Goal: Task Accomplishment & Management: Manage account settings

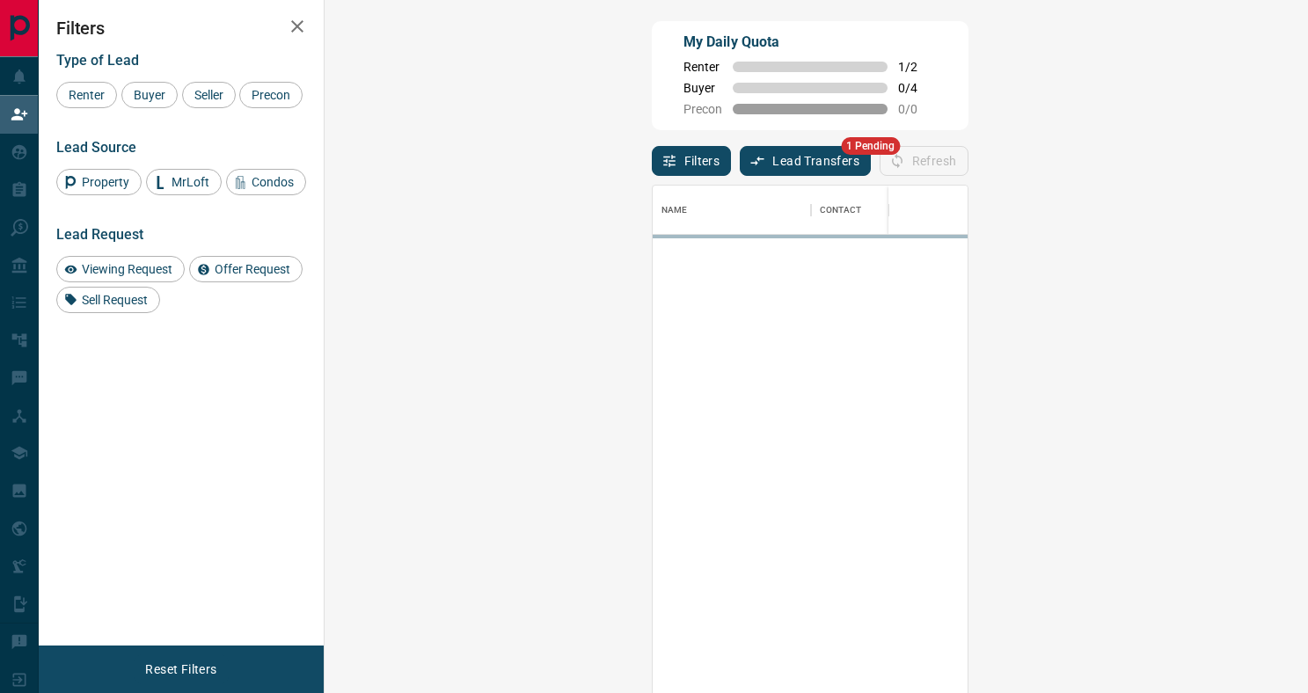
scroll to position [526, 946]
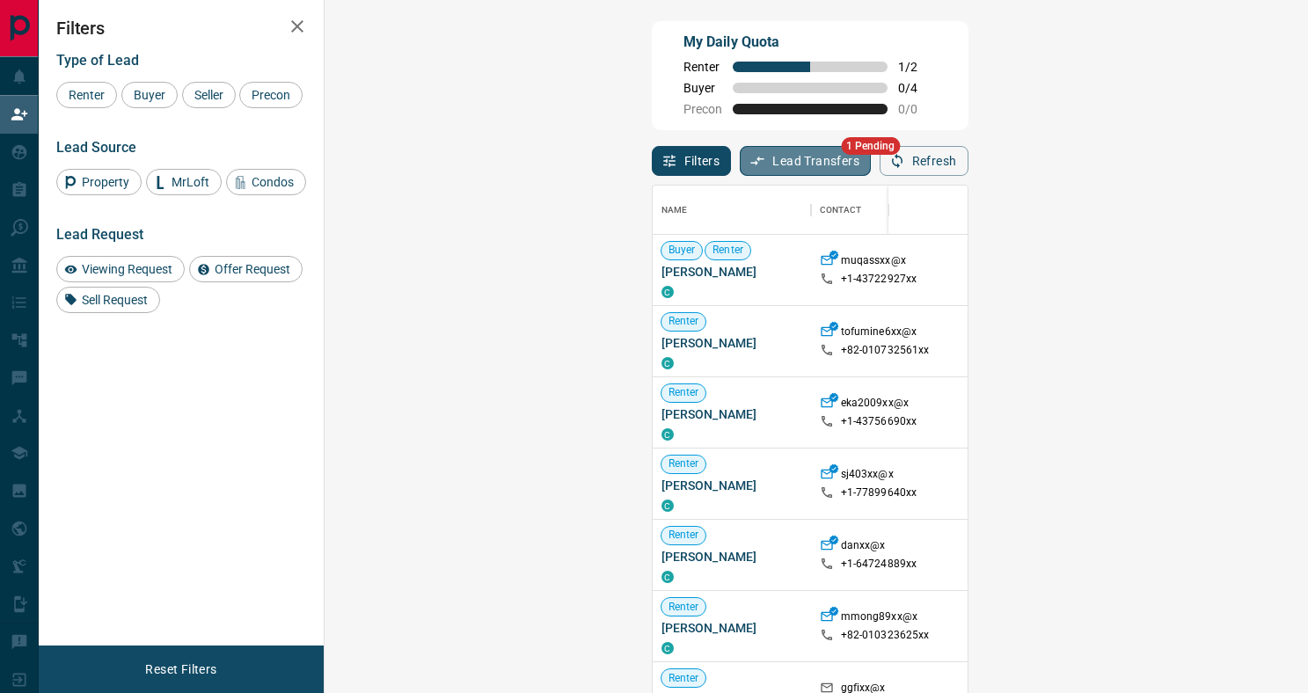
click at [740, 163] on button "Lead Transfers" at bounding box center [805, 161] width 131 height 30
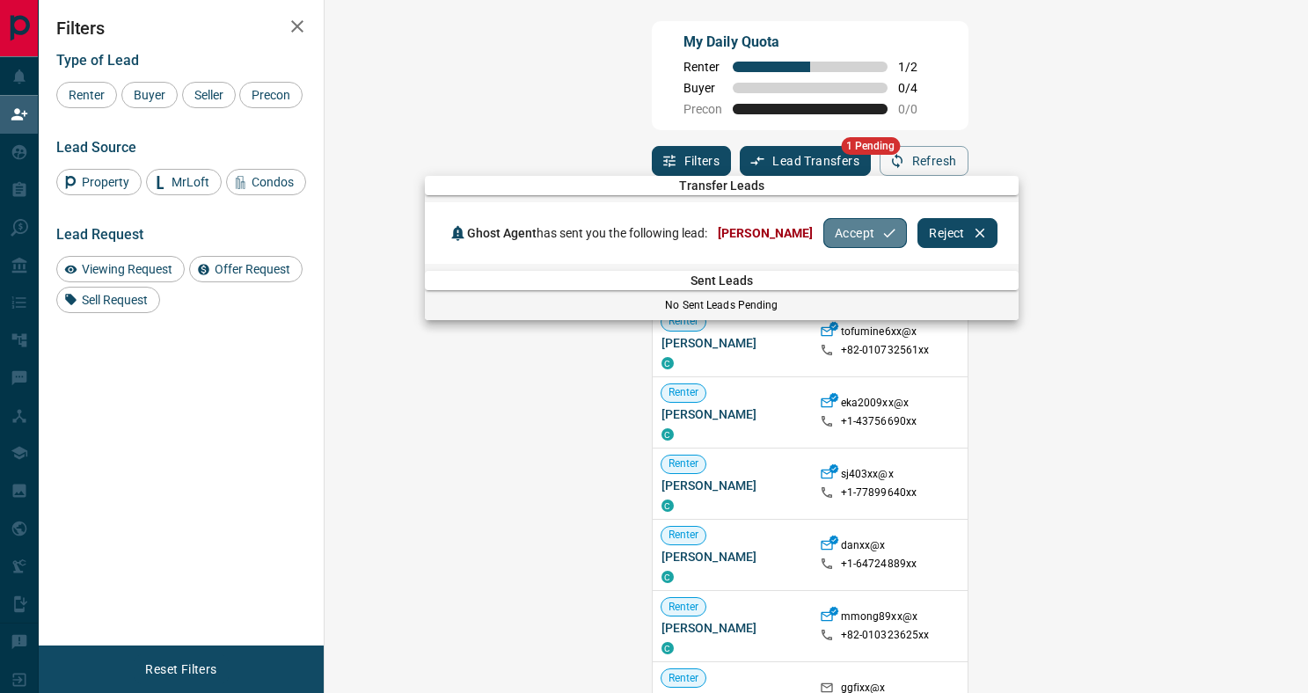
click at [837, 242] on button "Accept" at bounding box center [865, 233] width 84 height 30
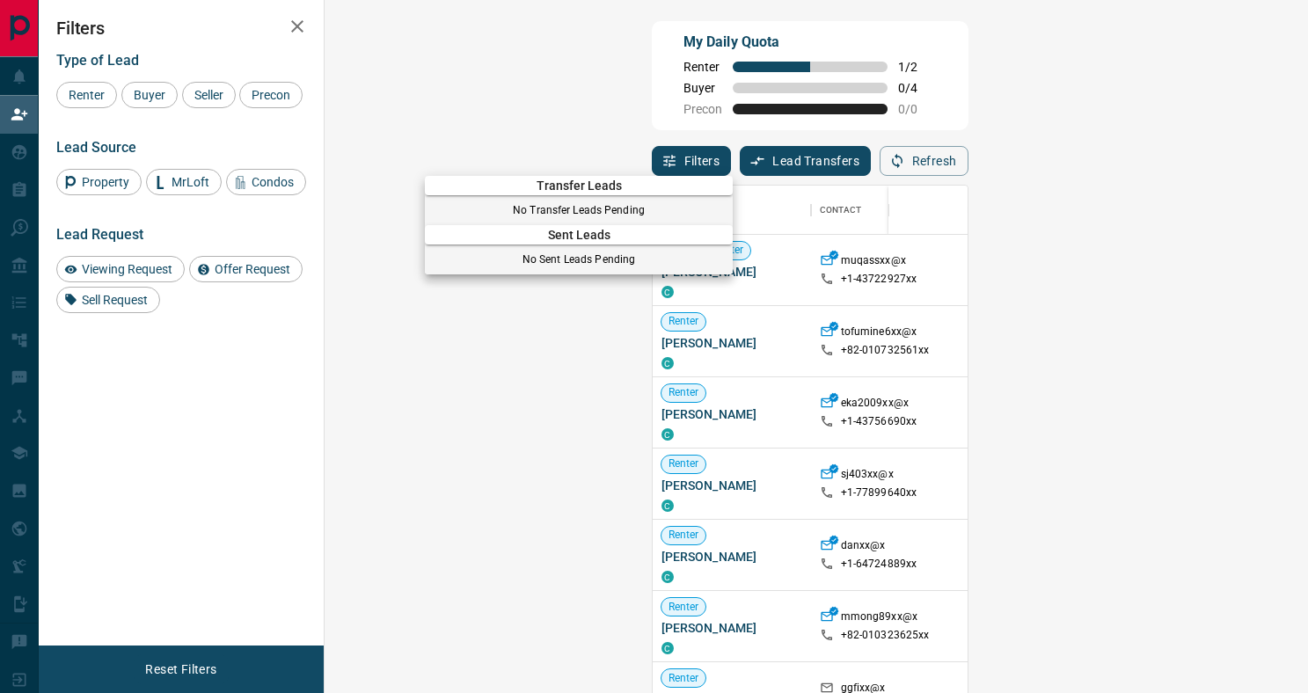
drag, startPoint x: 875, startPoint y: 149, endPoint x: 868, endPoint y: 155, distance: 9.4
click at [875, 149] on div at bounding box center [654, 346] width 1308 height 693
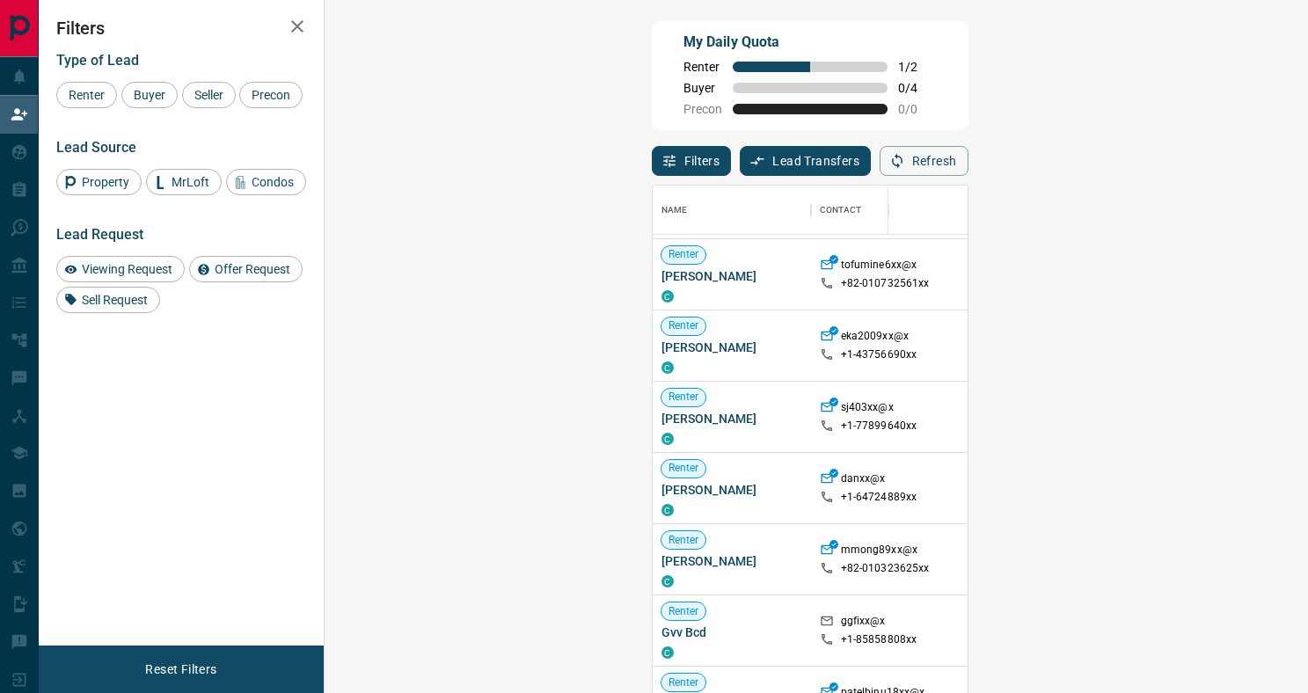
scroll to position [0, 0]
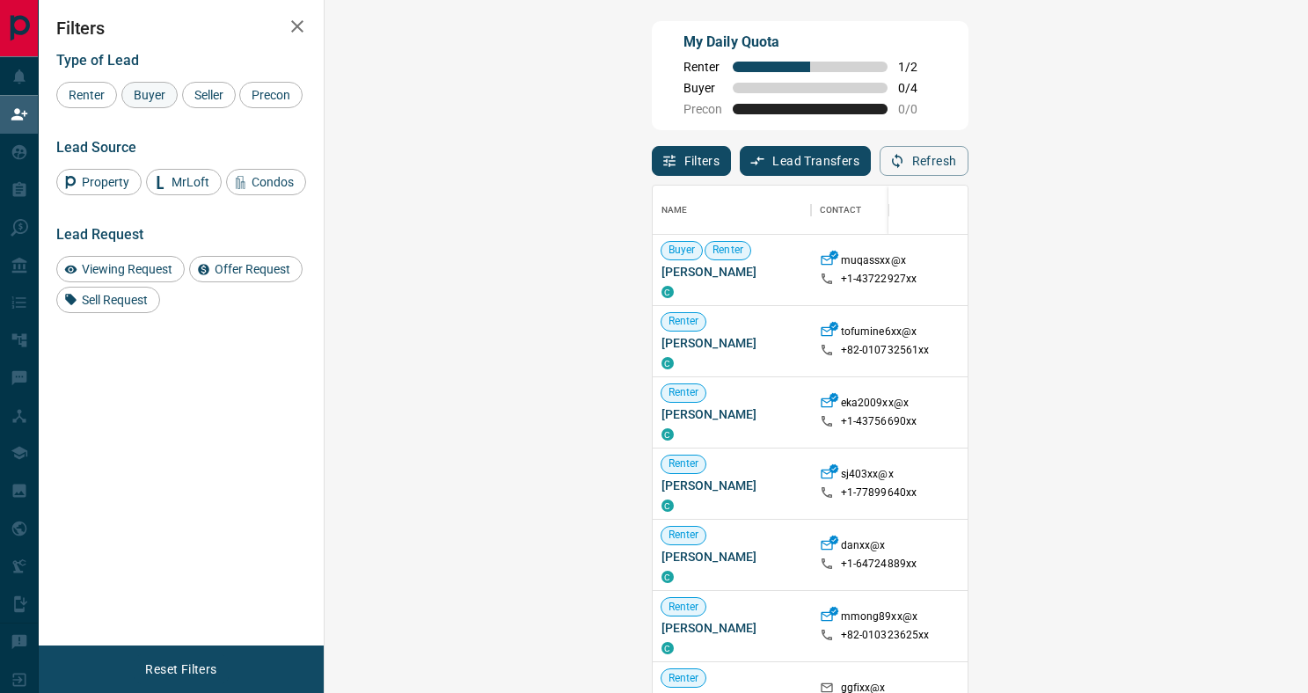
click at [164, 92] on span "Buyer" at bounding box center [150, 95] width 44 height 14
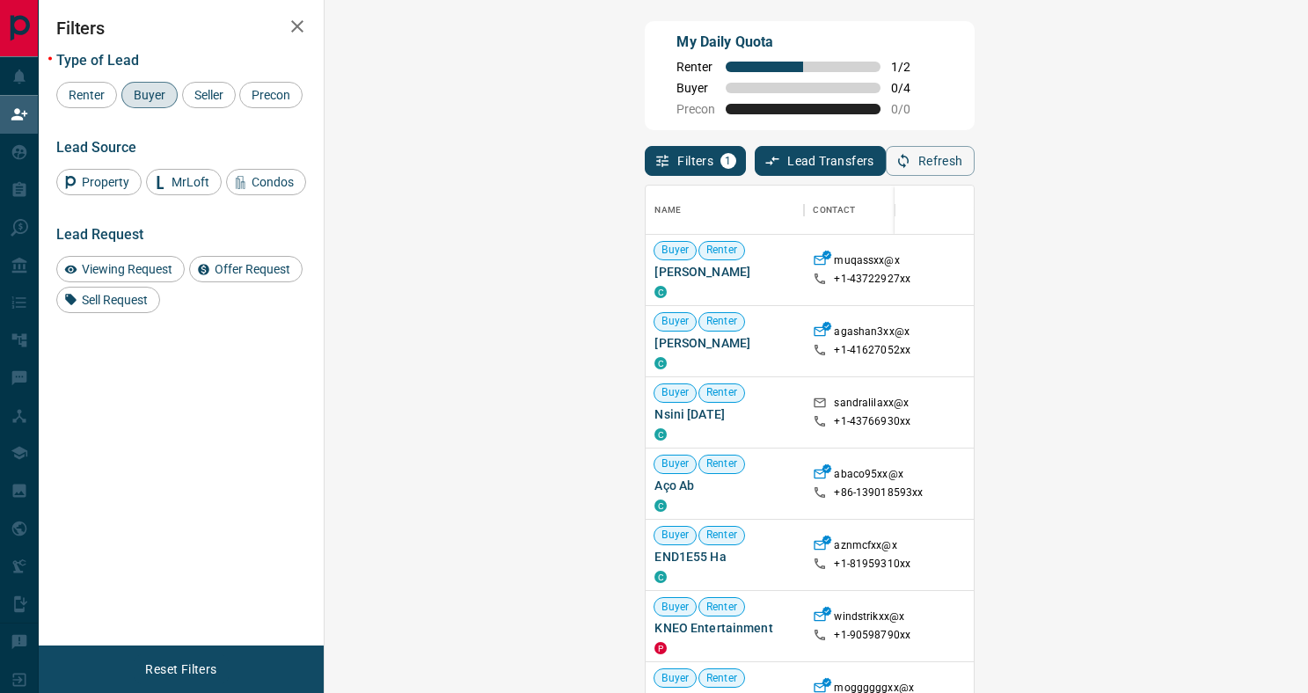
click at [975, 160] on button "Refresh" at bounding box center [930, 161] width 89 height 30
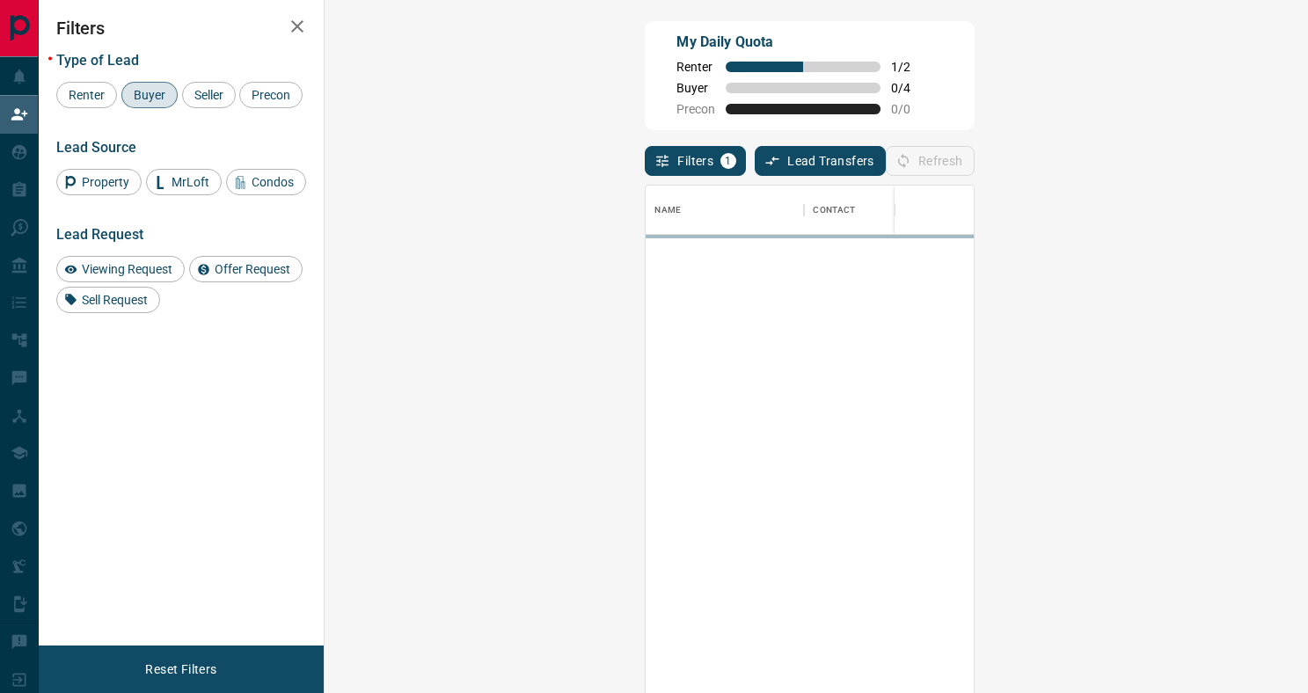
scroll to position [526, 946]
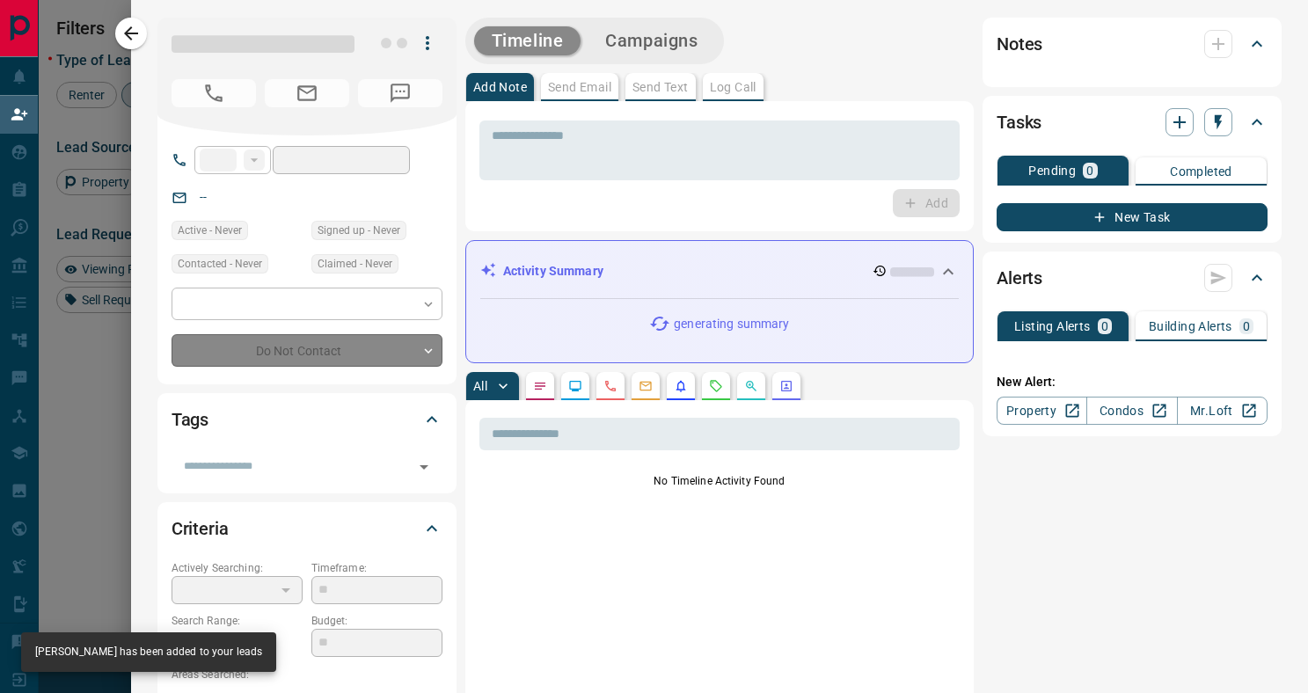
type input "**"
type input "**********"
type input "**"
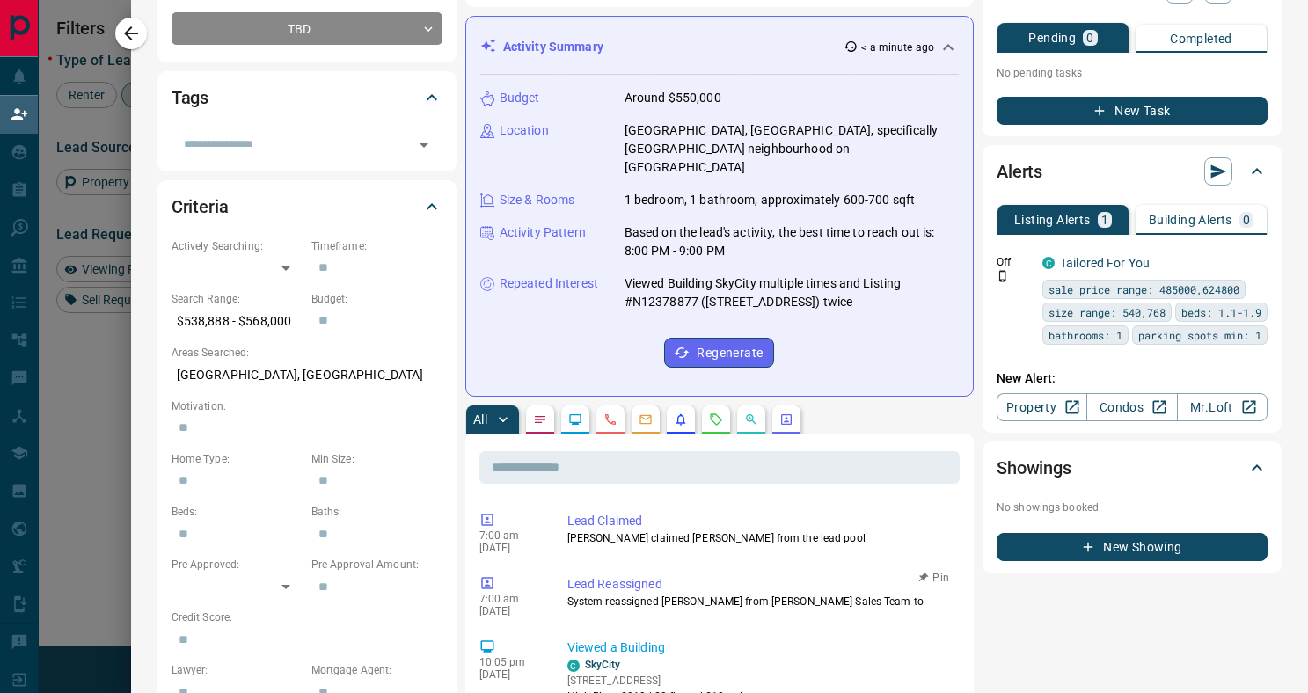
scroll to position [0, 0]
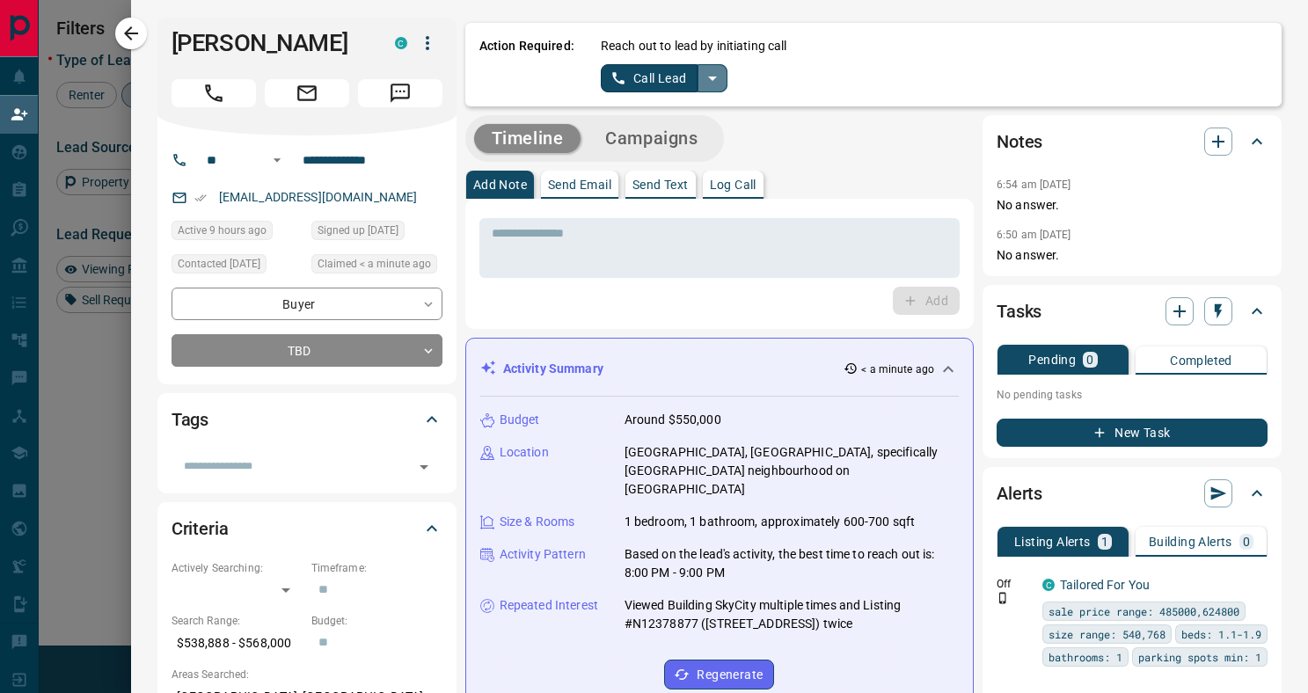
click at [719, 76] on icon "split button" at bounding box center [712, 78] width 21 height 21
click at [688, 139] on li "Log Manual Call" at bounding box center [664, 139] width 107 height 26
click at [672, 82] on button "Log Manual Call" at bounding box center [659, 78] width 116 height 28
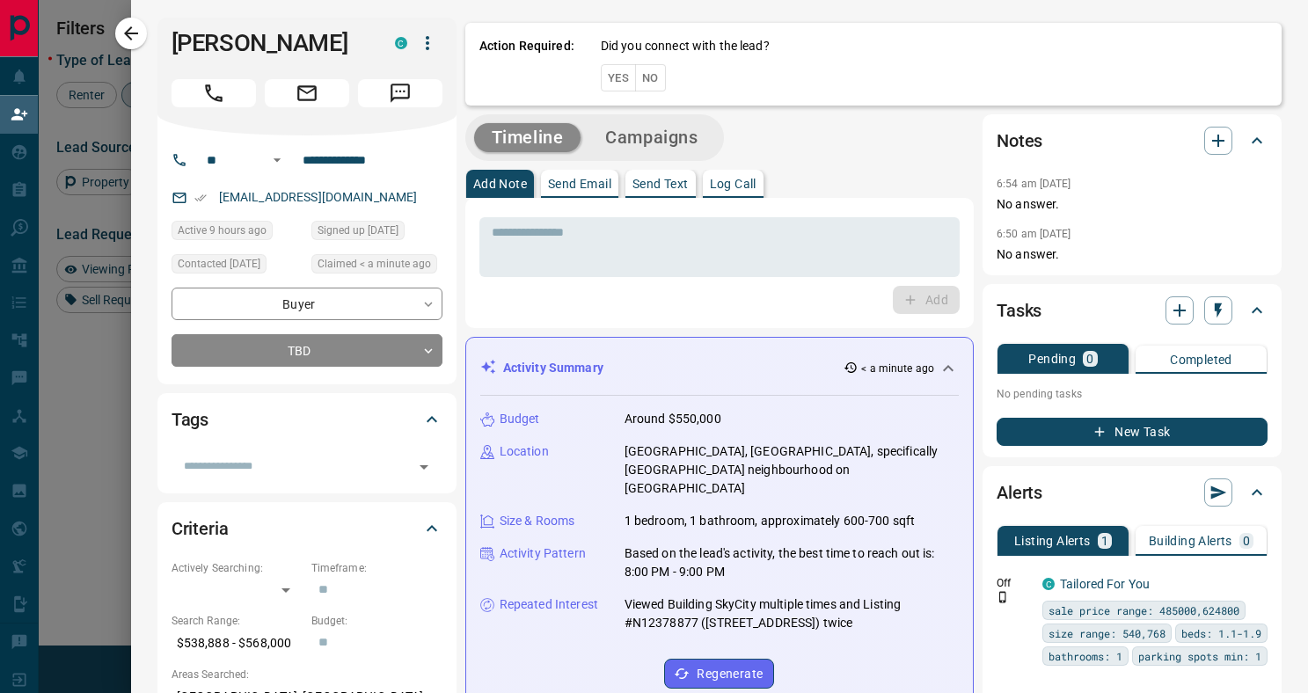
click at [628, 82] on button "Yes" at bounding box center [618, 77] width 35 height 27
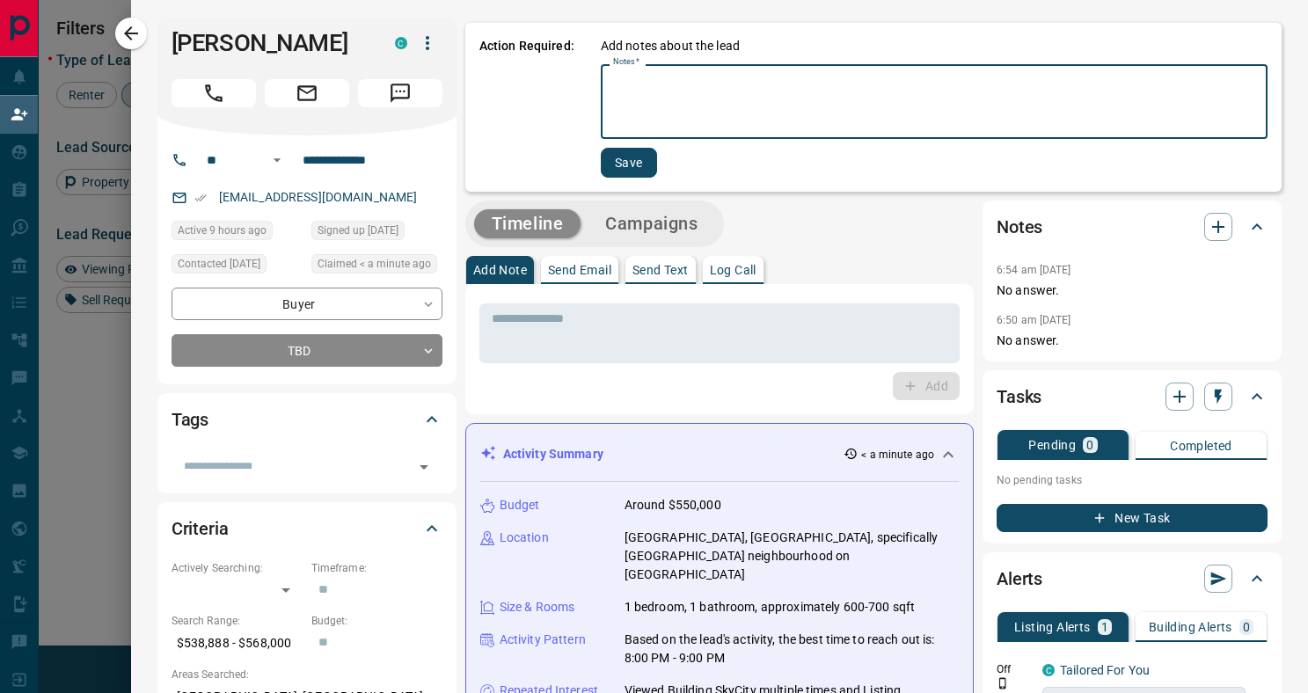
click at [633, 96] on textarea "Notes   *" at bounding box center [934, 102] width 642 height 60
type textarea "*******"
click at [626, 162] on button "Save" at bounding box center [626, 163] width 56 height 30
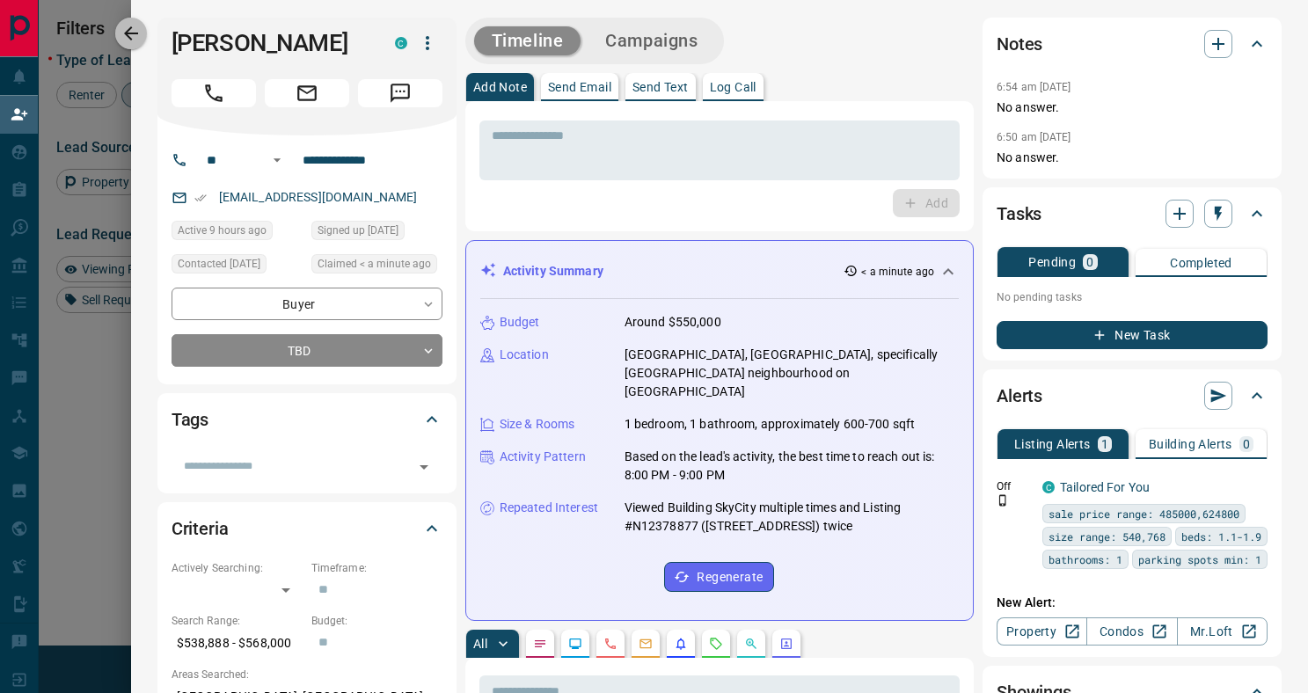
drag, startPoint x: 140, startPoint y: 30, endPoint x: 150, endPoint y: 37, distance: 12.0
click at [142, 30] on button "button" at bounding box center [131, 34] width 32 height 32
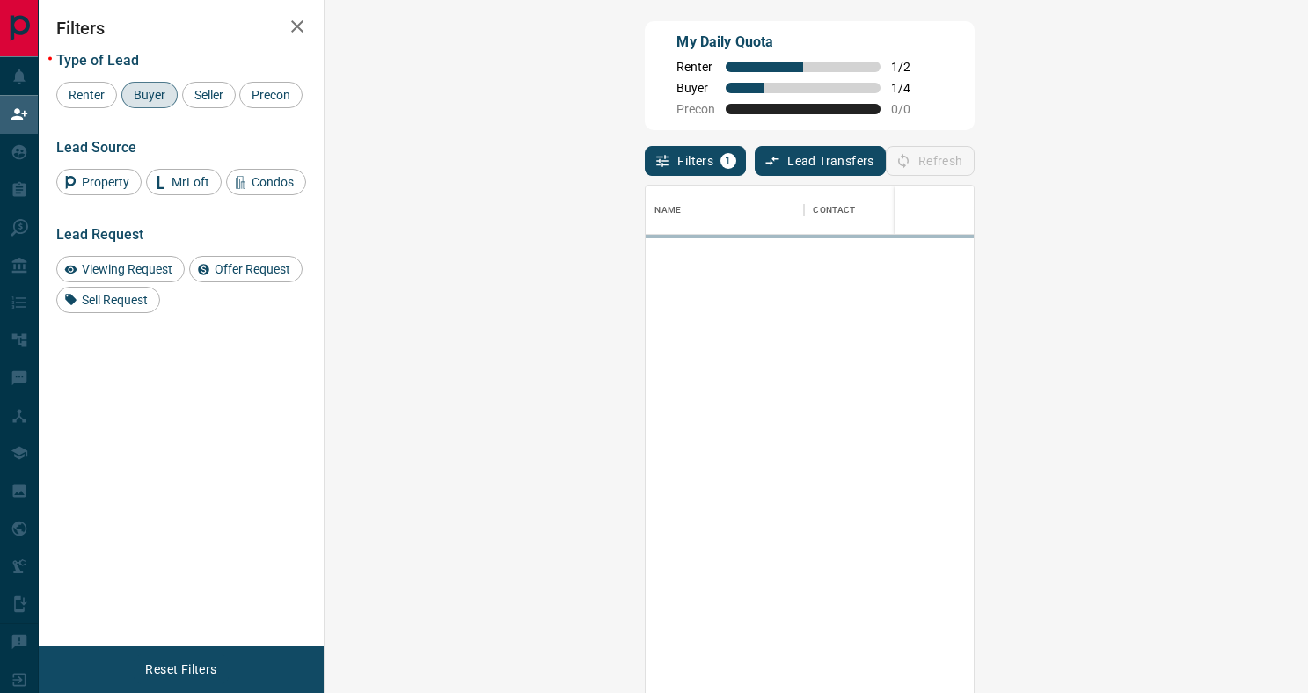
scroll to position [526, 946]
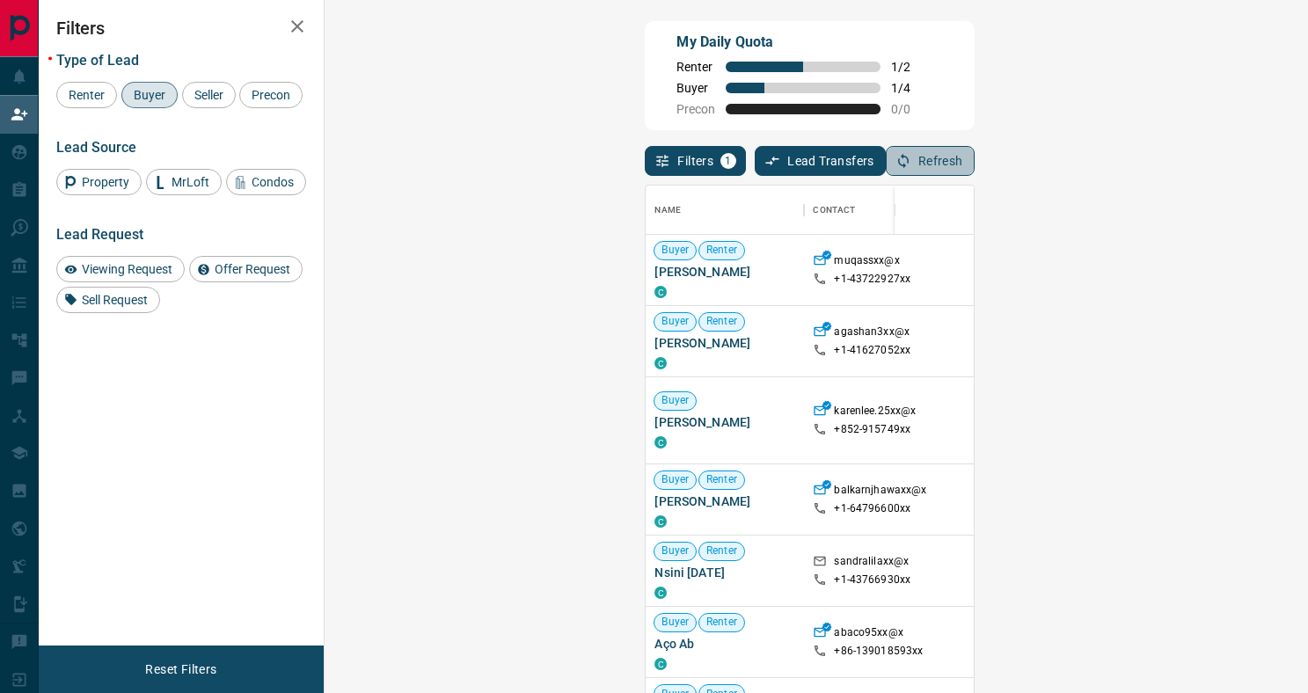
click at [975, 158] on button "Refresh" at bounding box center [930, 161] width 89 height 30
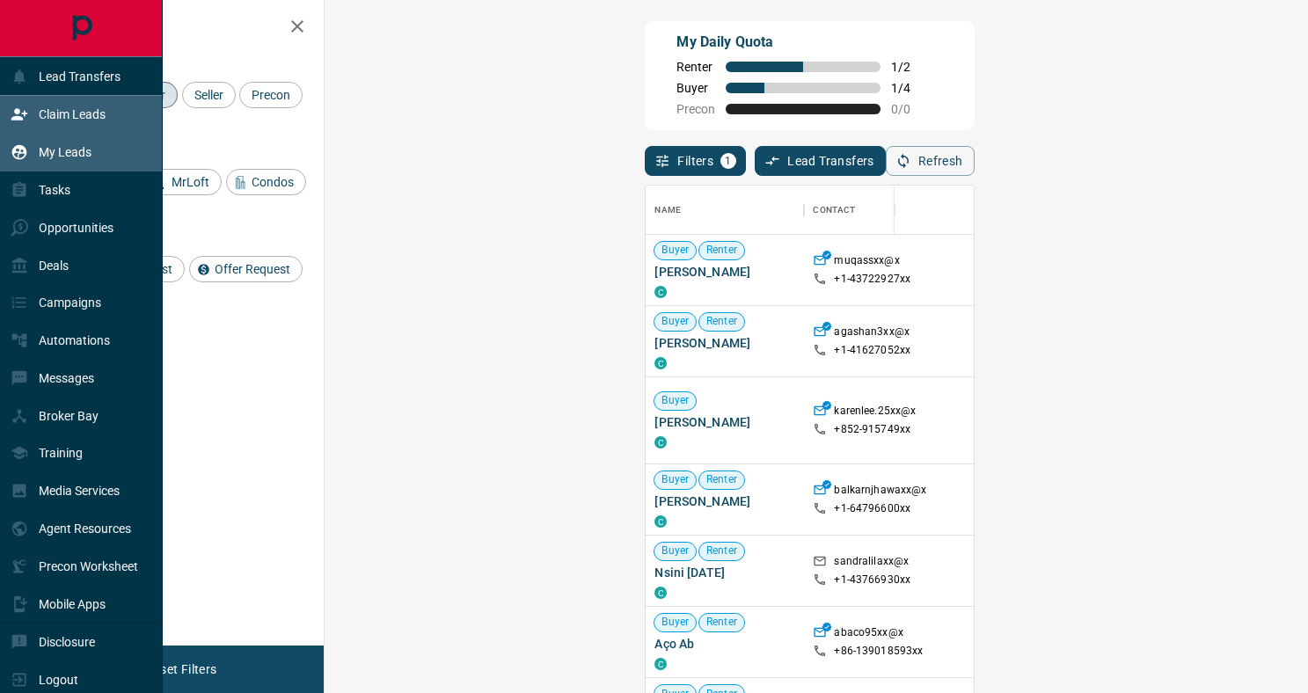
click at [68, 156] on p "My Leads" at bounding box center [65, 152] width 53 height 14
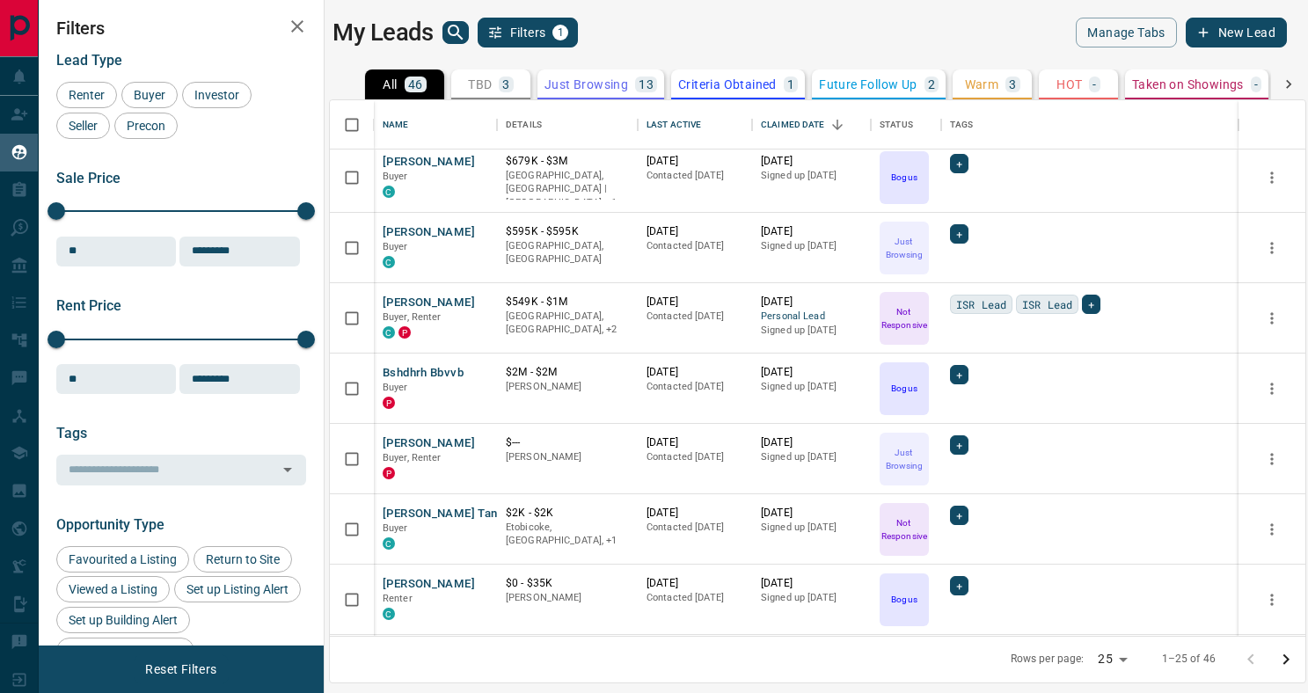
scroll to position [1132, 0]
click at [407, 300] on button "[PERSON_NAME]" at bounding box center [429, 304] width 92 height 17
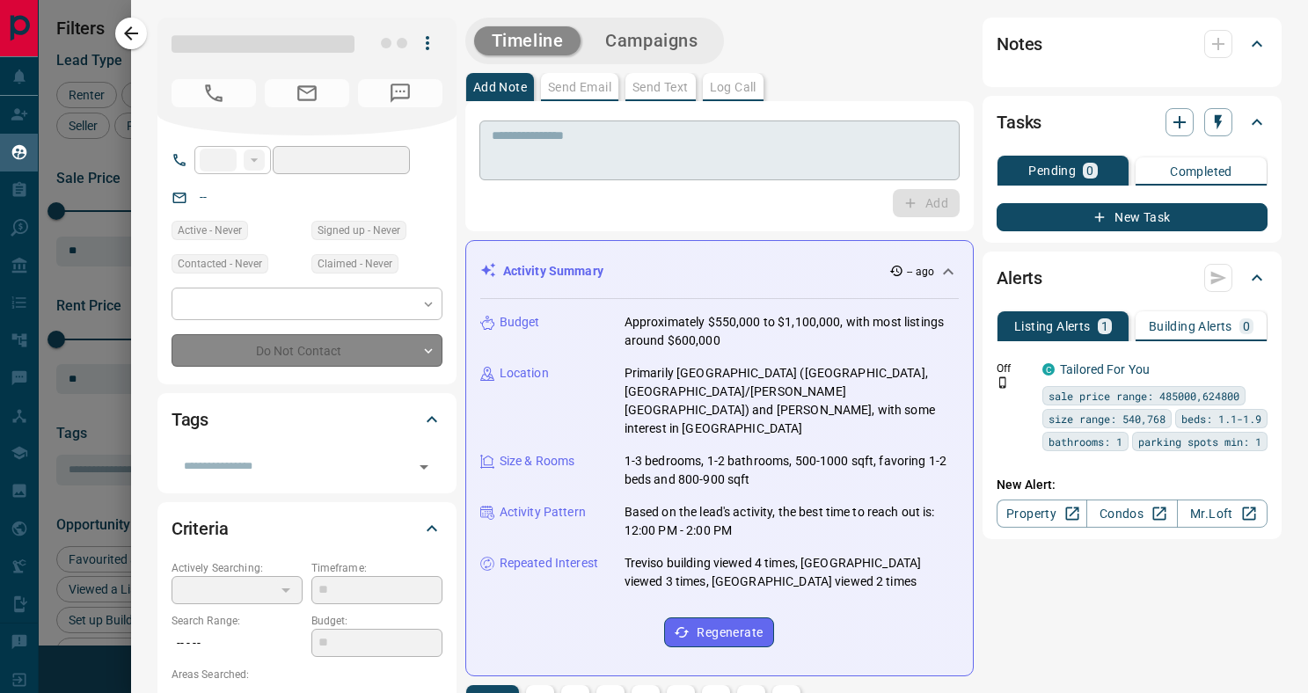
type input "**"
type input "**********"
type input "*"
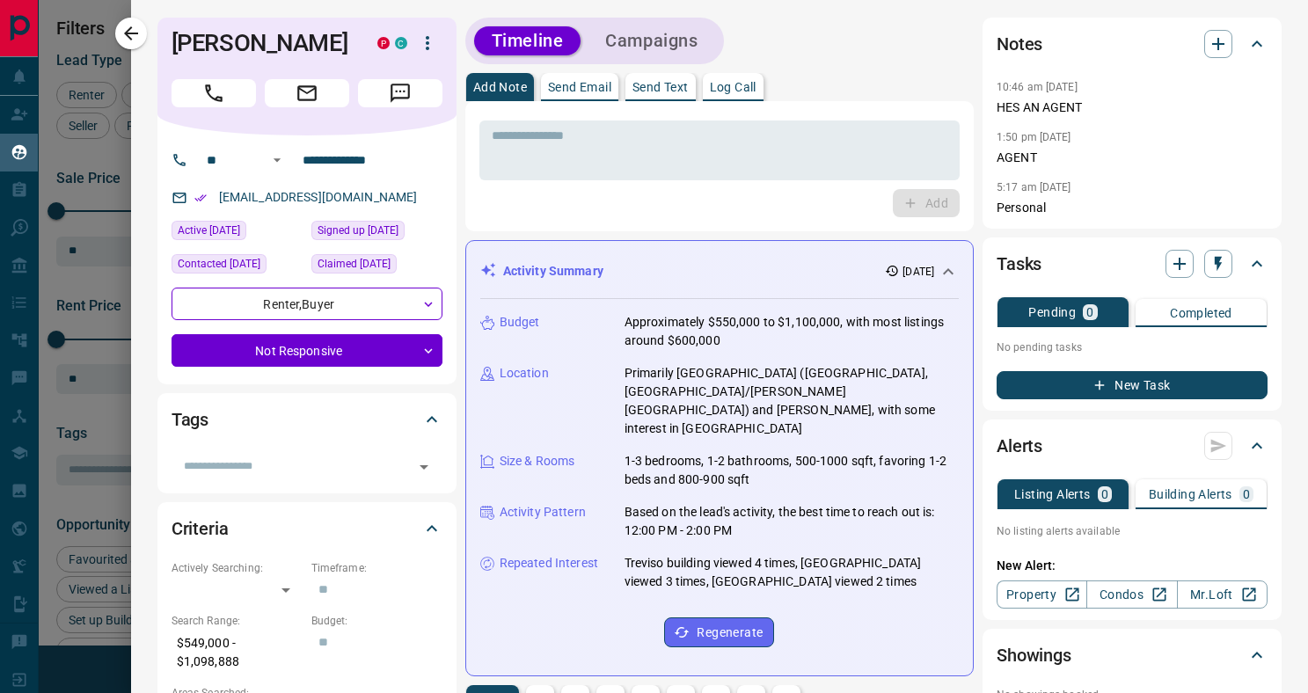
click at [679, 45] on button "Campaigns" at bounding box center [652, 40] width 128 height 29
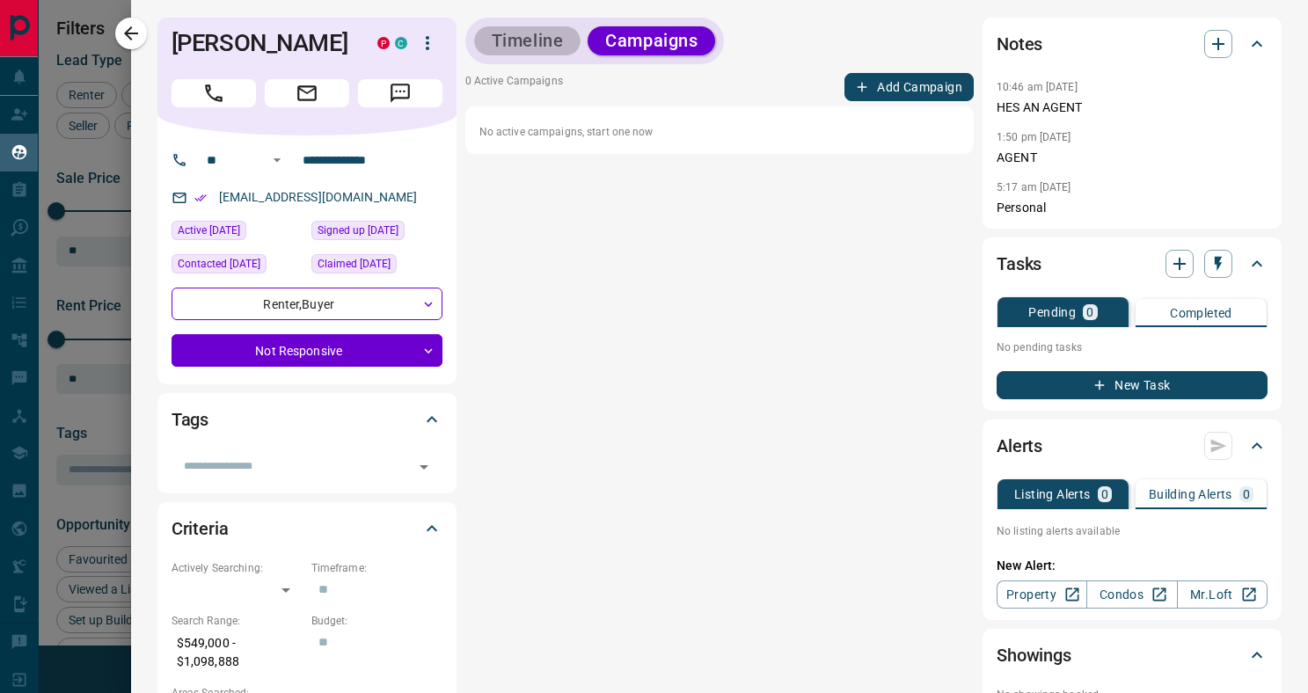
click at [541, 39] on button "Timeline" at bounding box center [527, 40] width 107 height 29
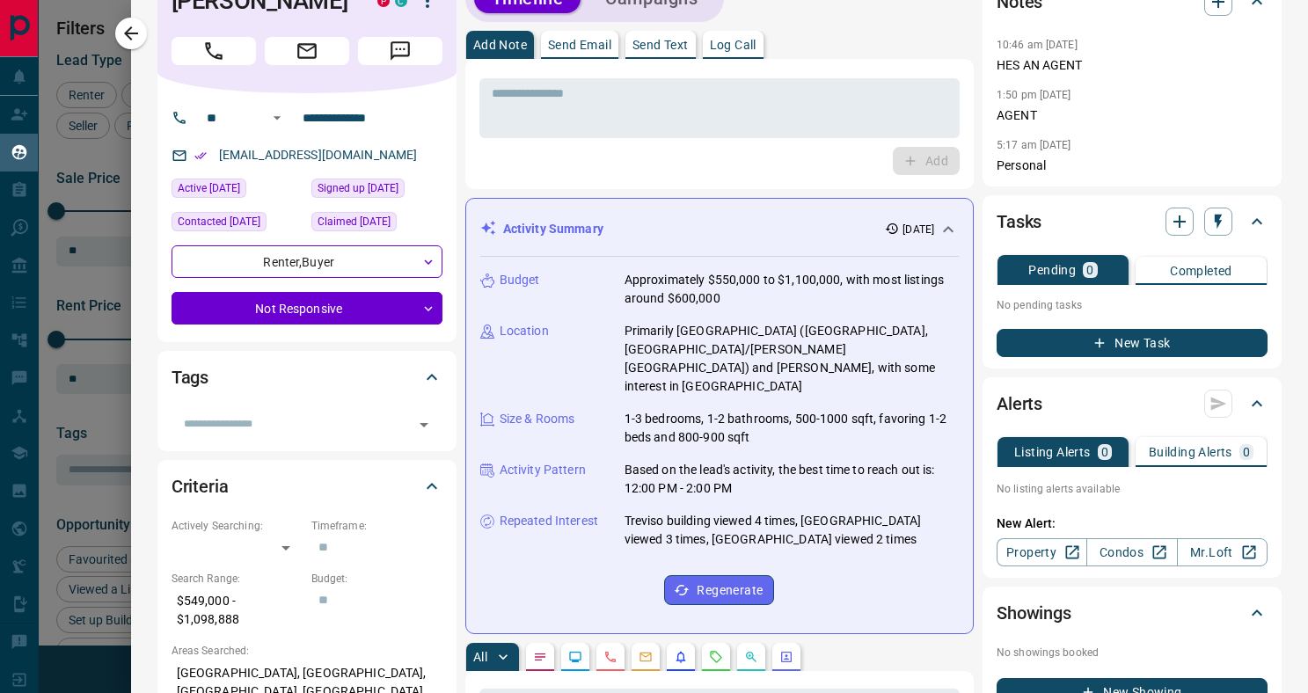
scroll to position [0, 0]
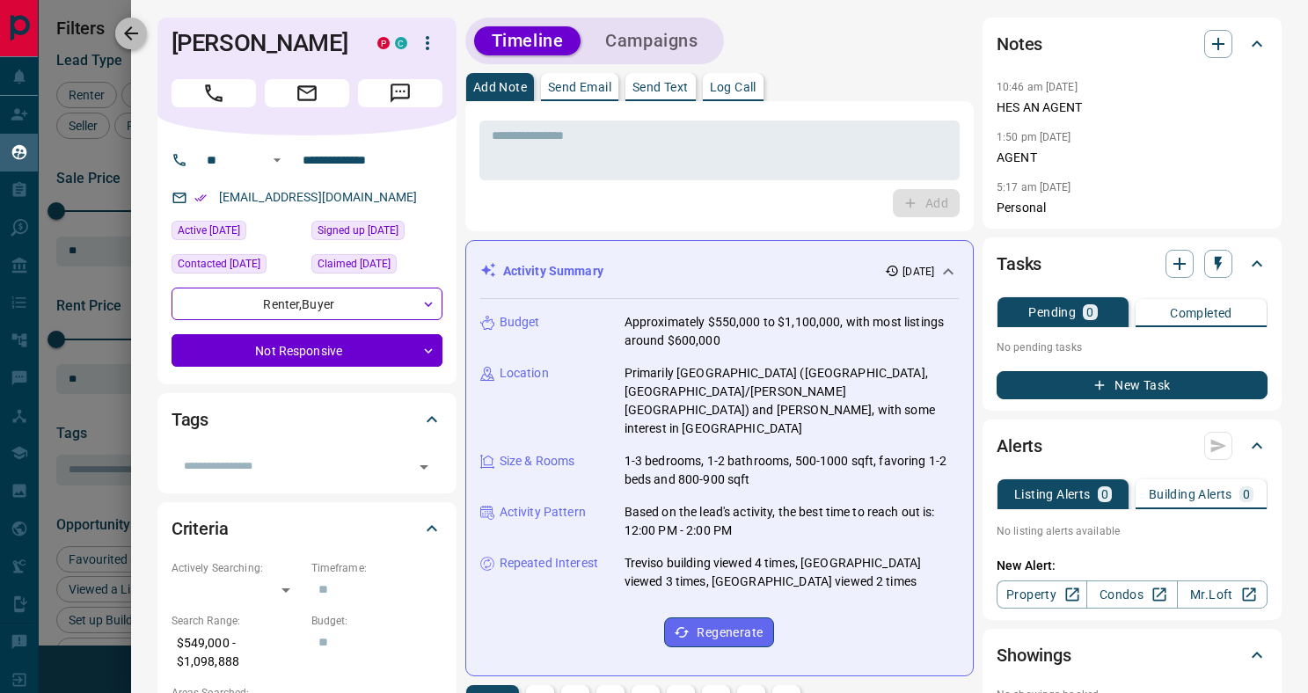
click at [141, 40] on icon "button" at bounding box center [131, 33] width 21 height 21
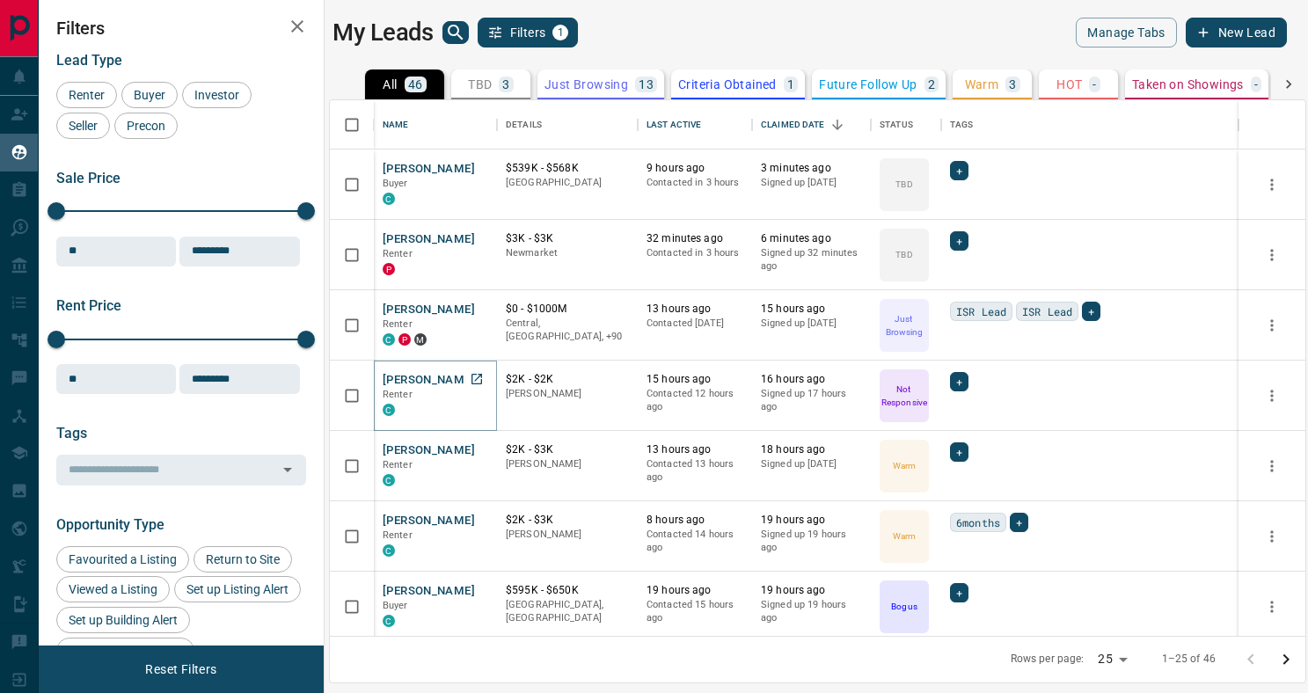
click at [424, 376] on button "[PERSON_NAME]" at bounding box center [429, 380] width 92 height 17
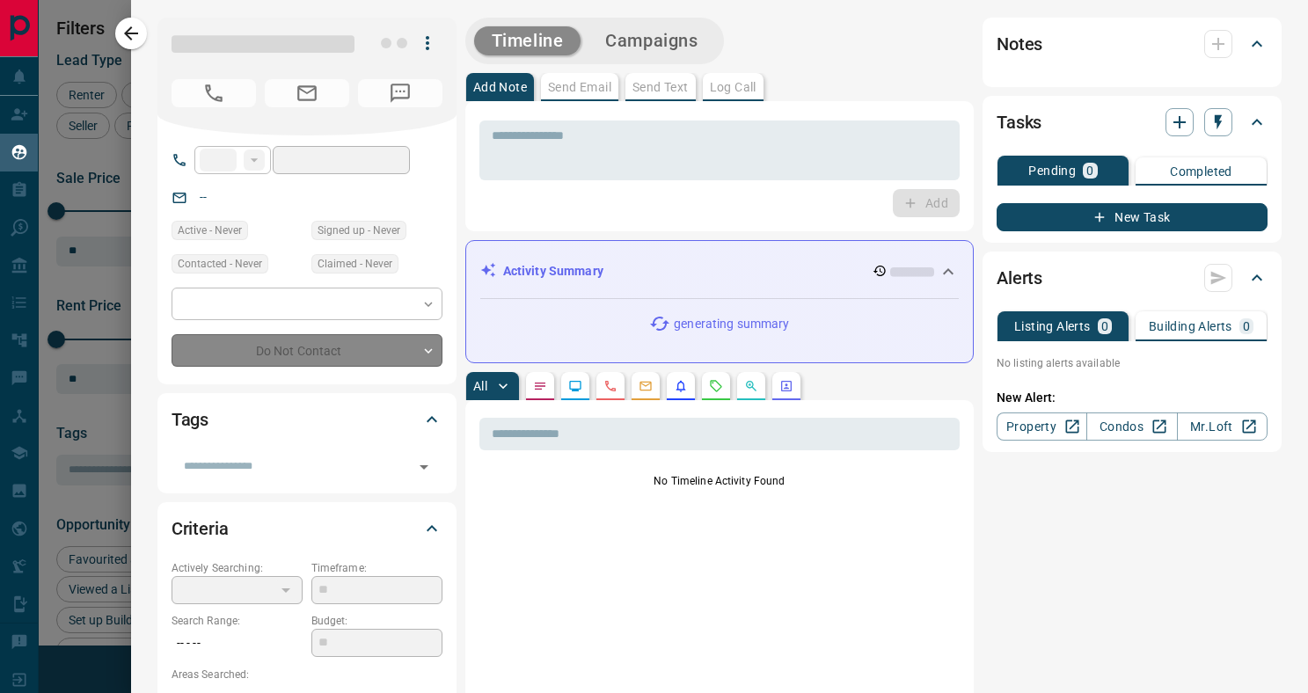
type input "**"
type input "**********"
type input "*"
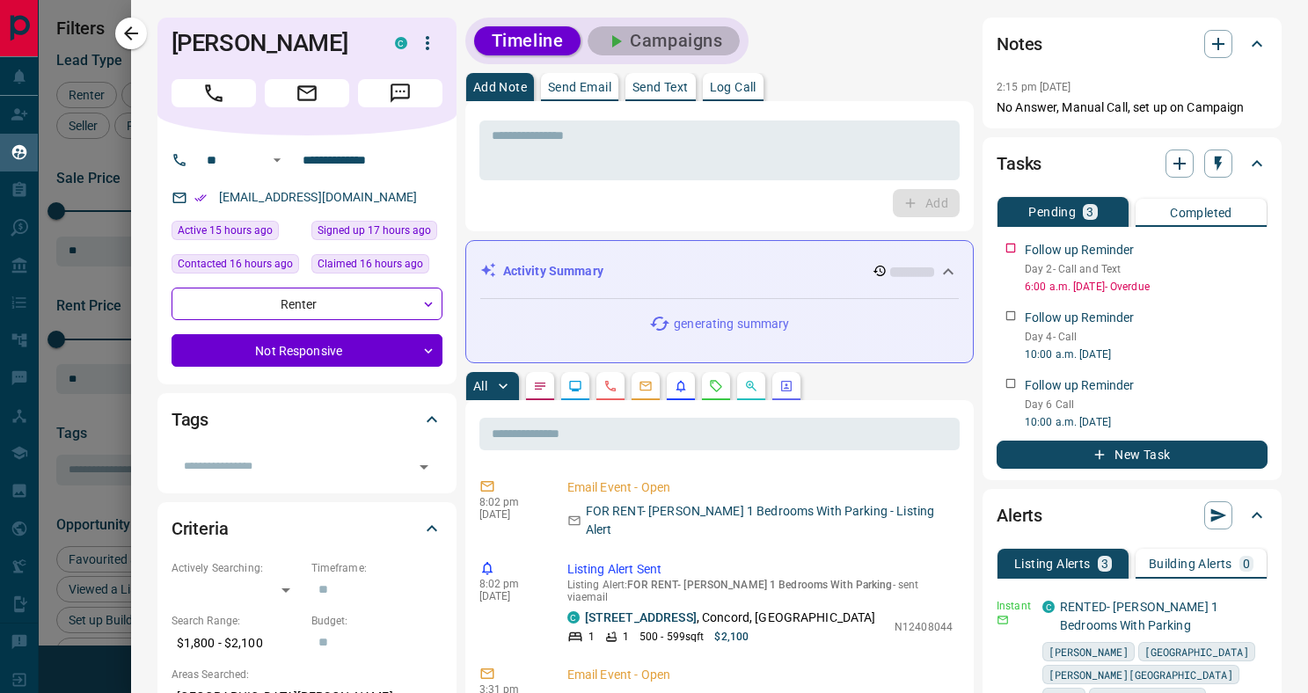
click at [662, 48] on button "Campaigns" at bounding box center [664, 40] width 152 height 29
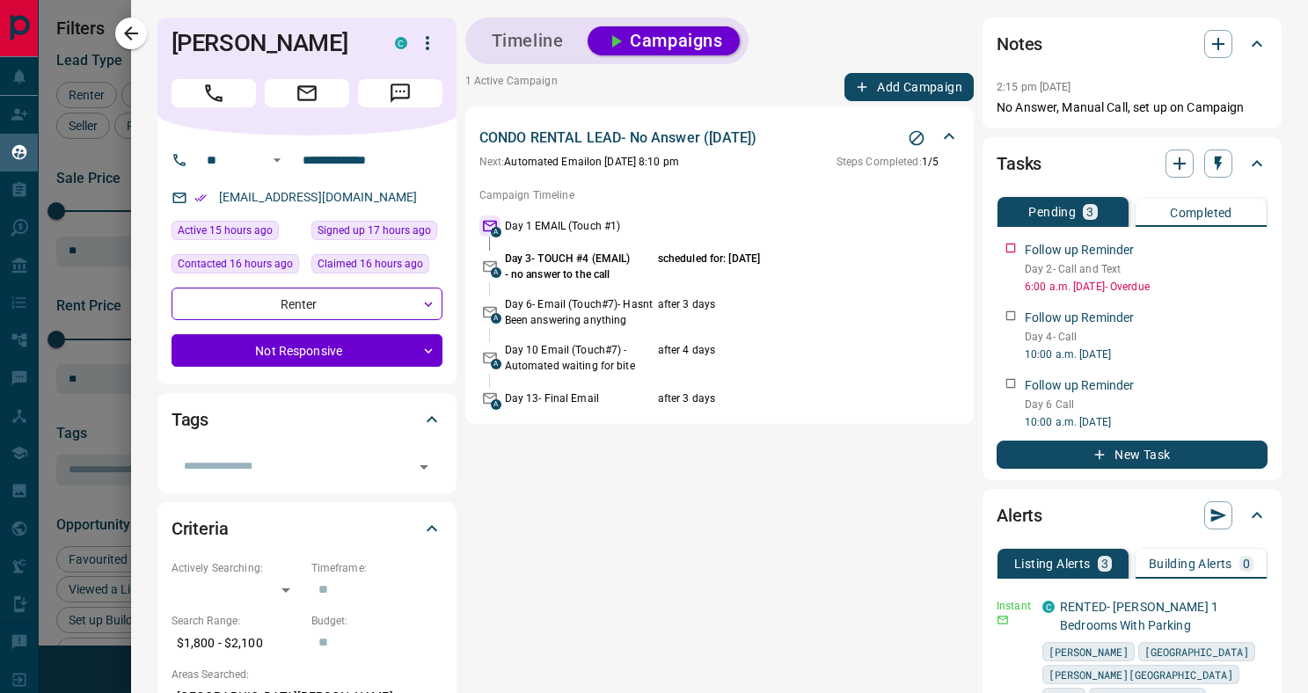
click at [121, 30] on icon "button" at bounding box center [131, 33] width 21 height 21
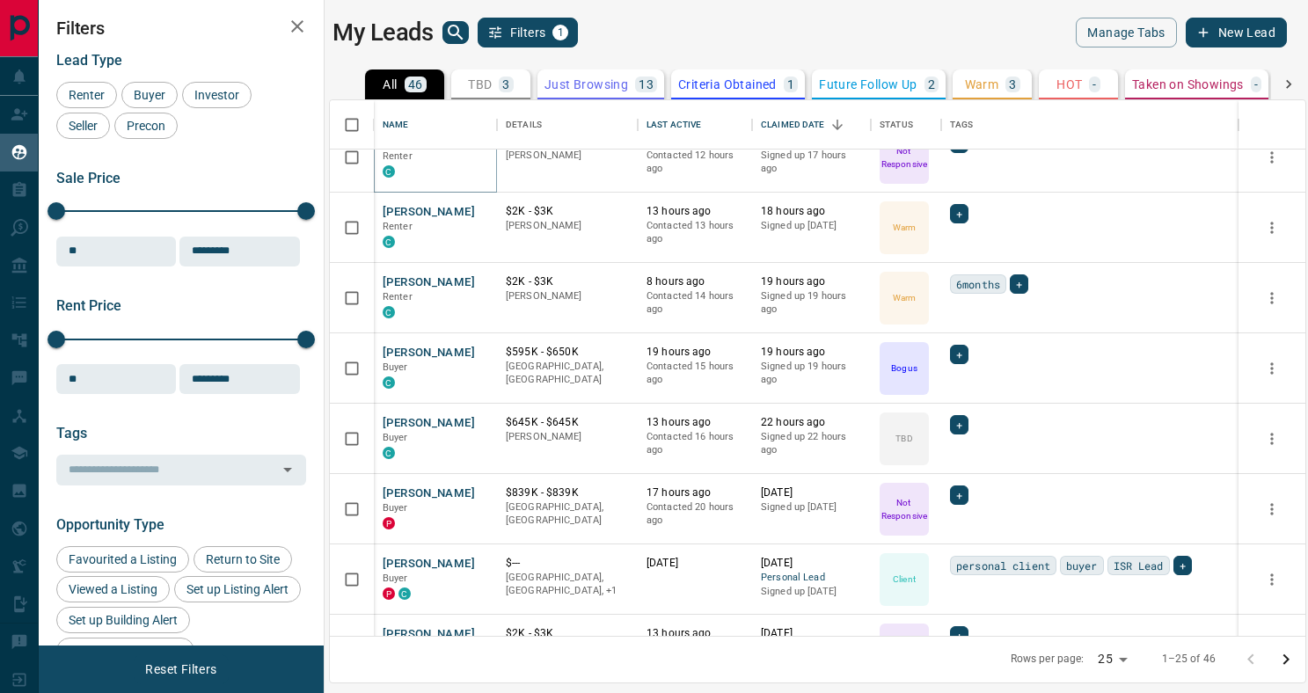
scroll to position [242, 0]
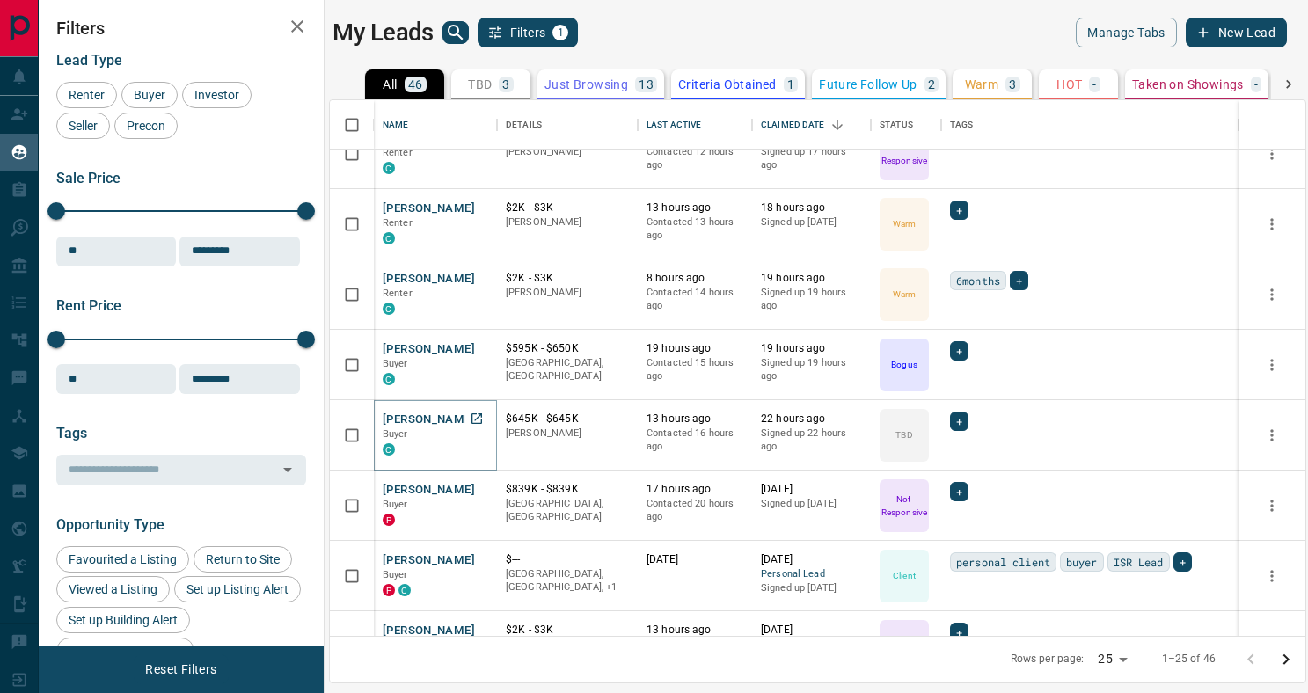
click at [421, 421] on button "[PERSON_NAME]" at bounding box center [429, 420] width 92 height 17
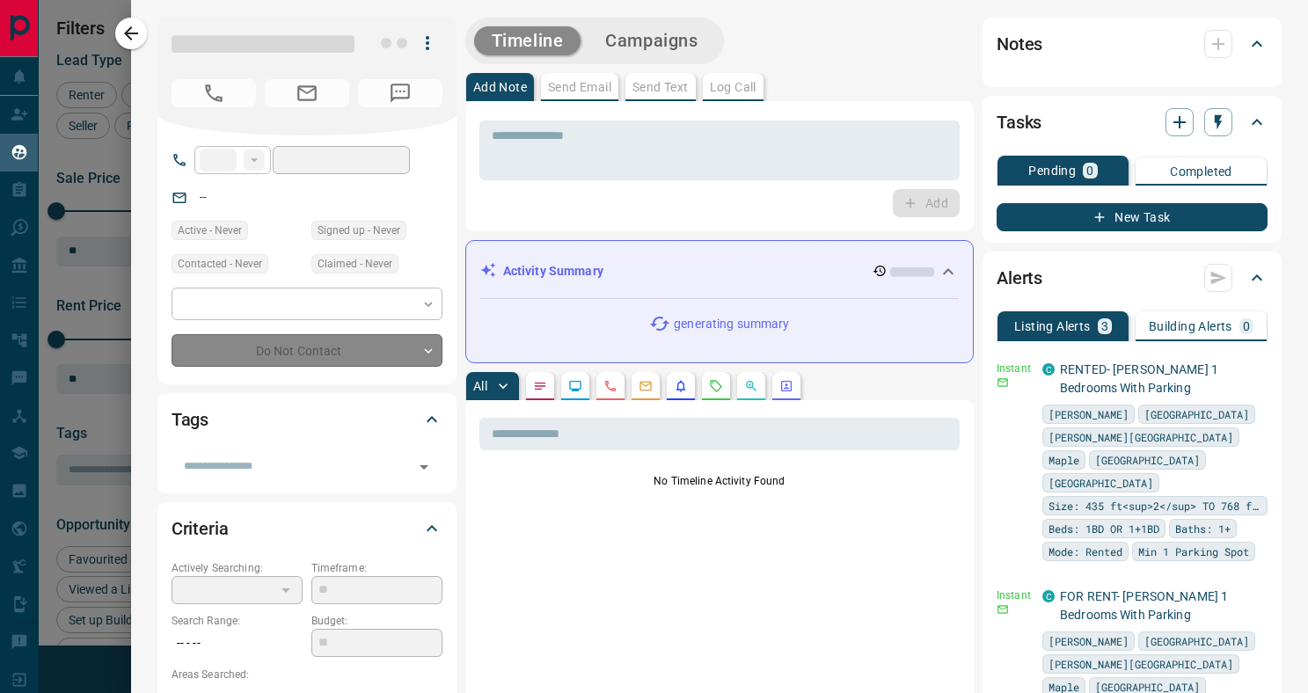
type input "**"
type input "**********"
type input "**"
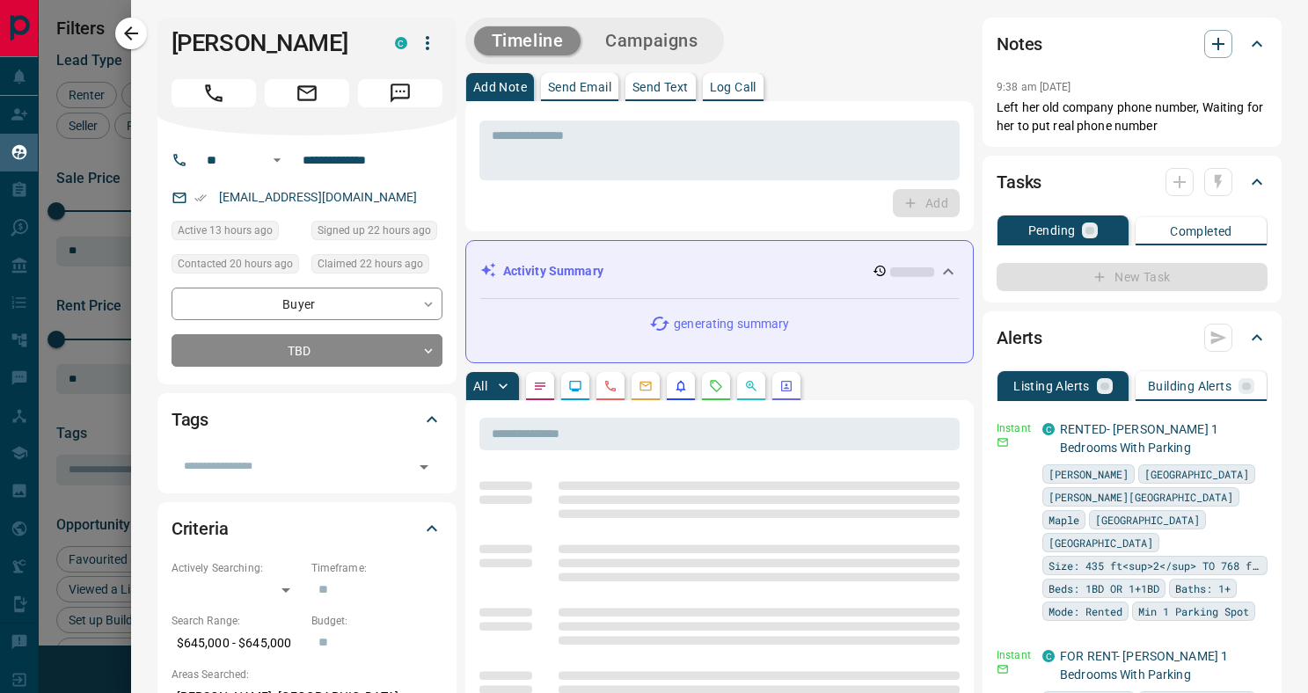
click at [683, 26] on button "Campaigns" at bounding box center [652, 40] width 128 height 29
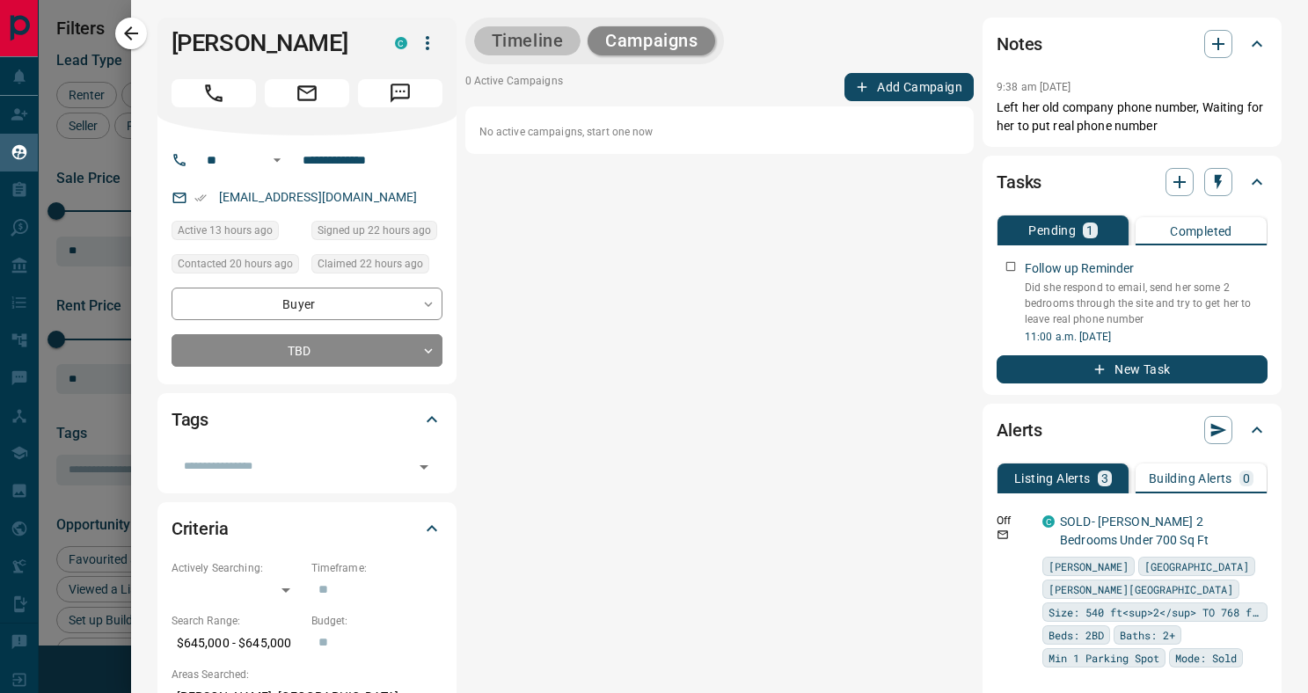
click at [511, 36] on button "Timeline" at bounding box center [527, 40] width 107 height 29
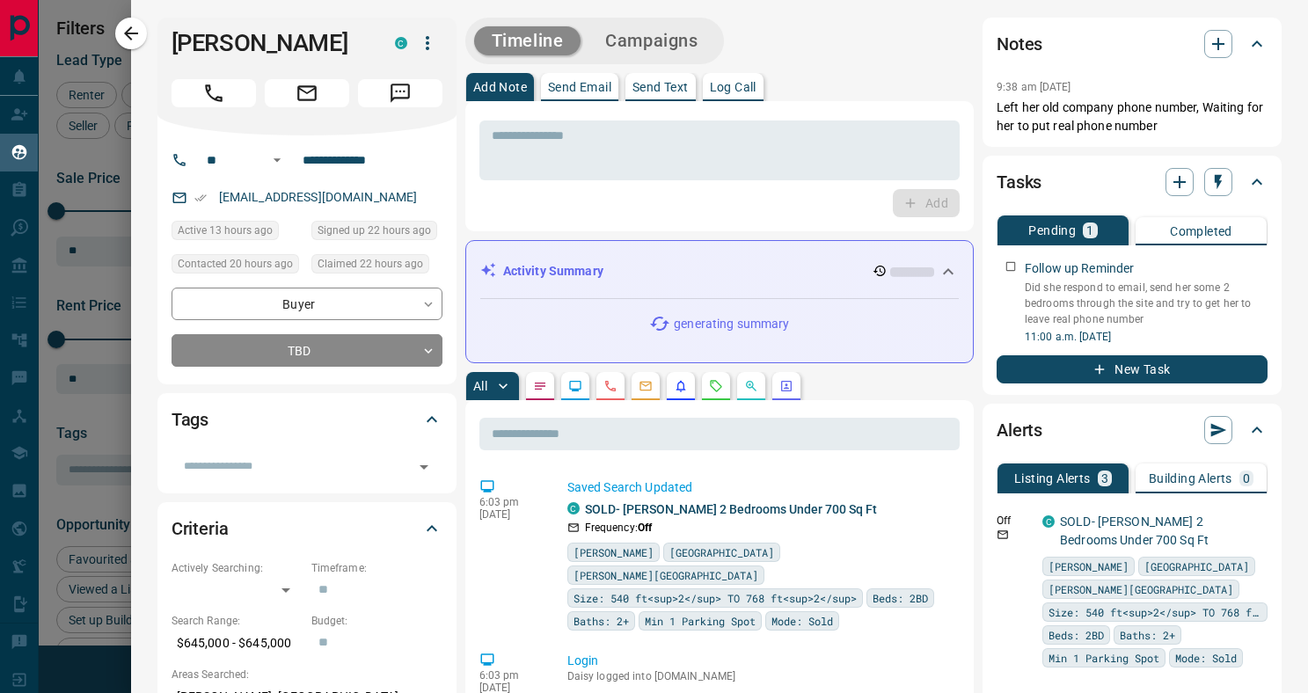
drag, startPoint x: 129, startPoint y: 28, endPoint x: 143, endPoint y: 41, distance: 18.7
click at [129, 28] on icon "button" at bounding box center [131, 33] width 14 height 14
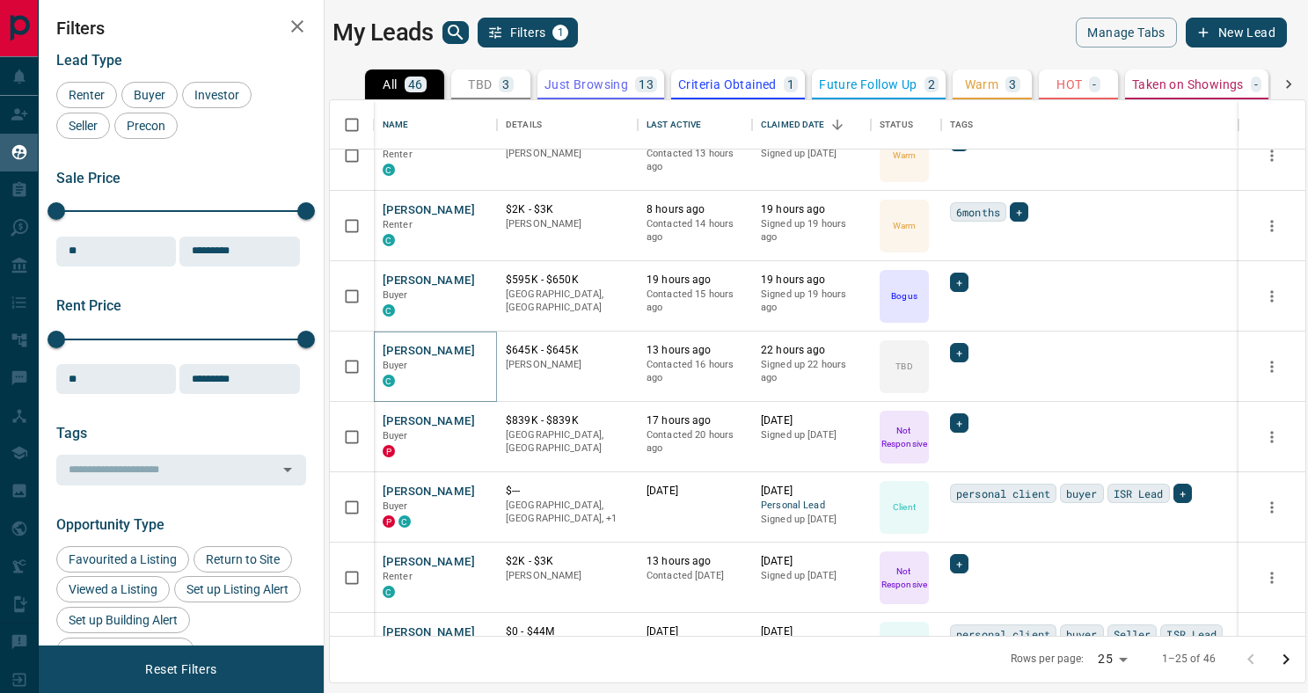
scroll to position [315, 0]
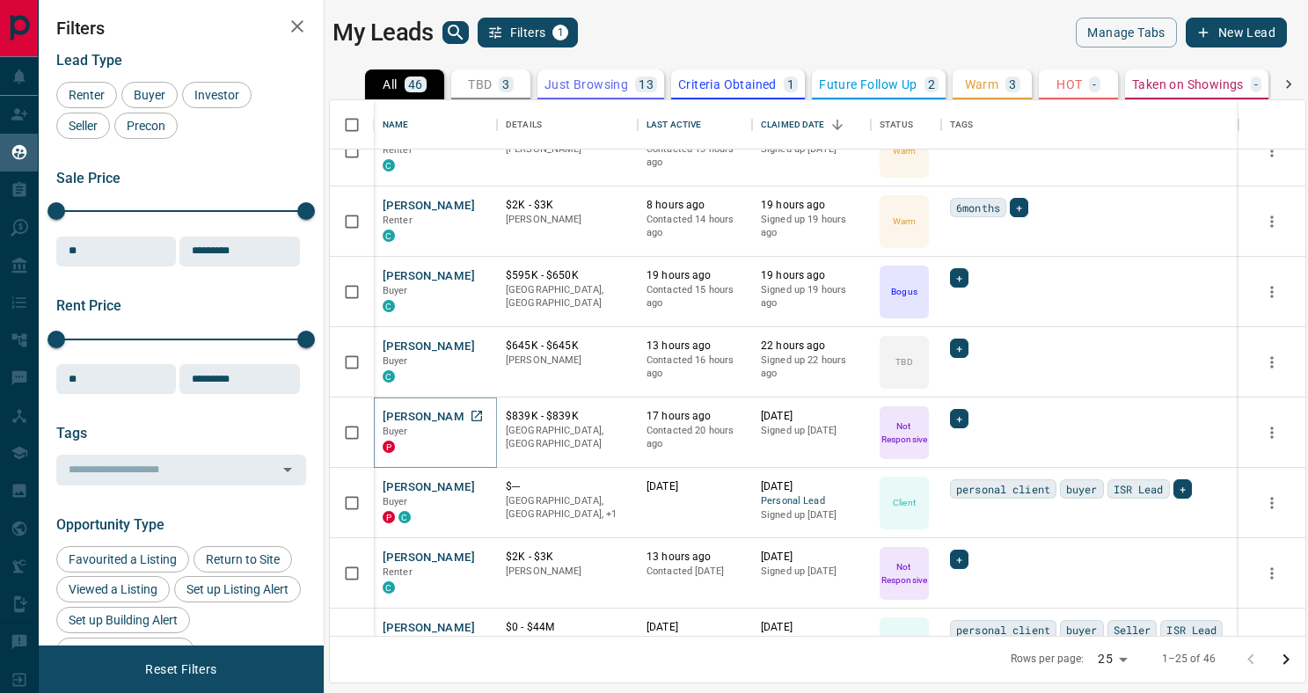
click at [427, 413] on button "[PERSON_NAME]" at bounding box center [429, 417] width 92 height 17
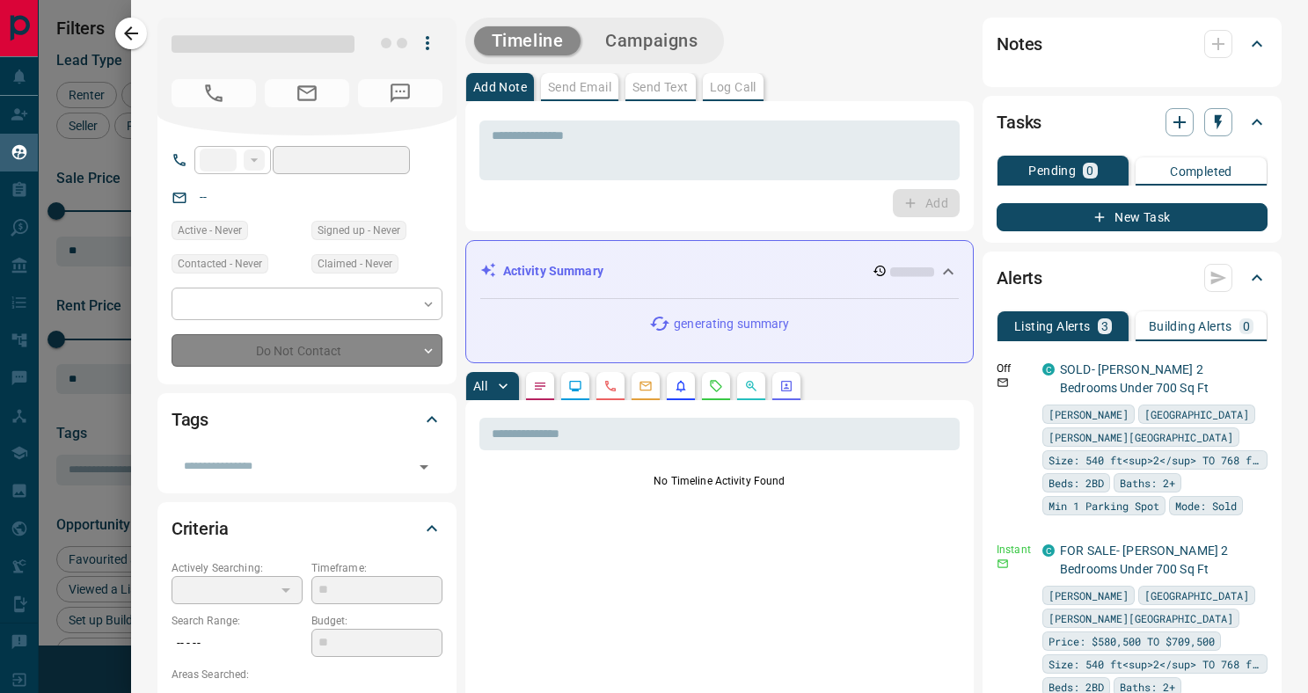
type input "**"
type input "**********"
type input "*"
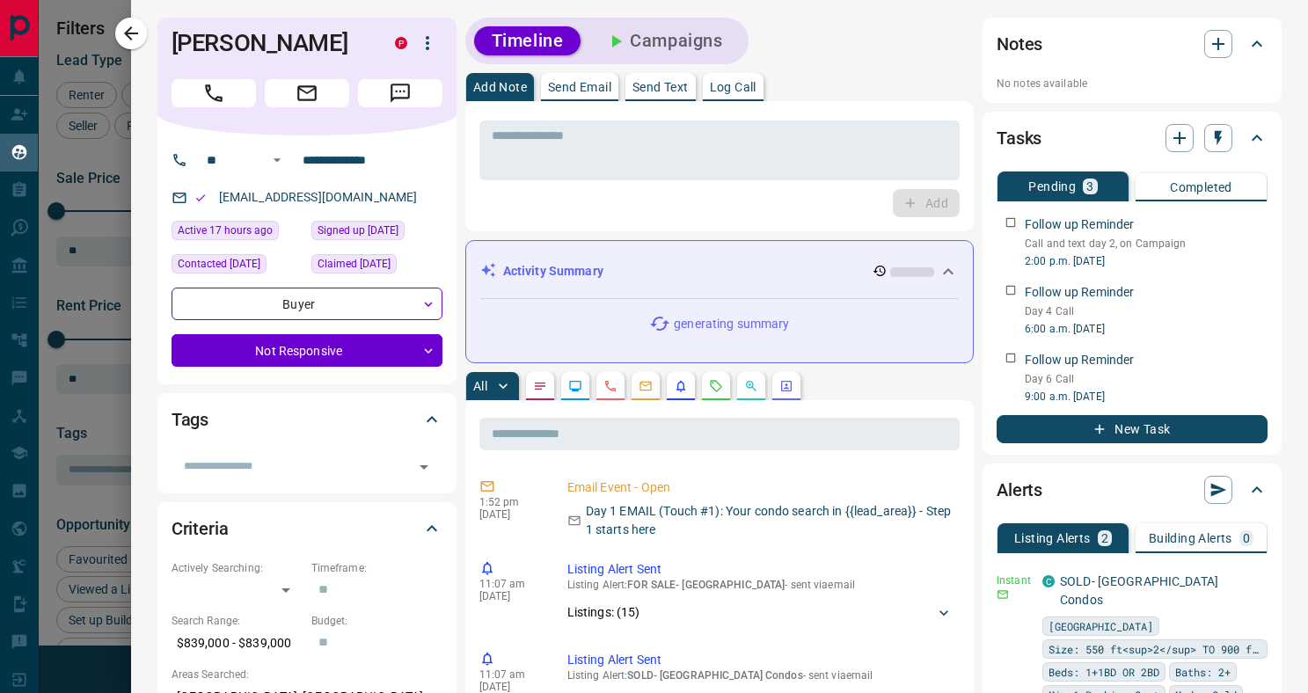
click at [669, 42] on button "Campaigns" at bounding box center [664, 40] width 152 height 29
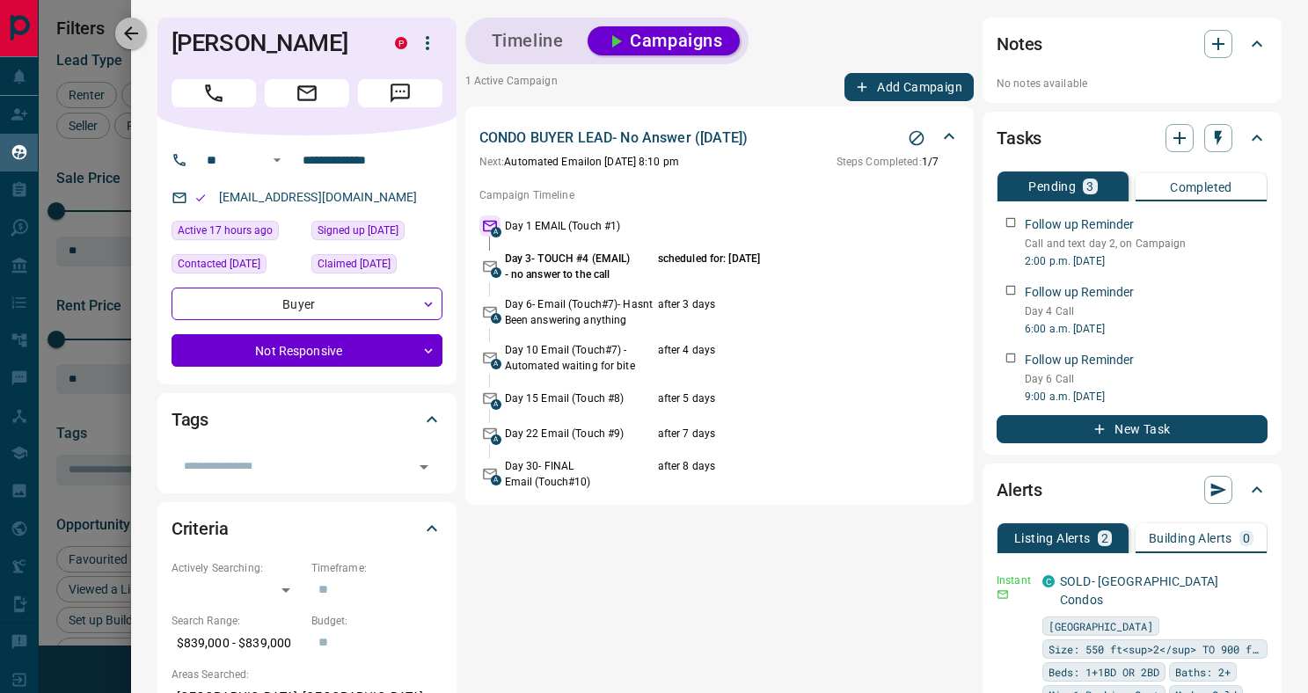
click at [136, 30] on icon "button" at bounding box center [131, 33] width 21 height 21
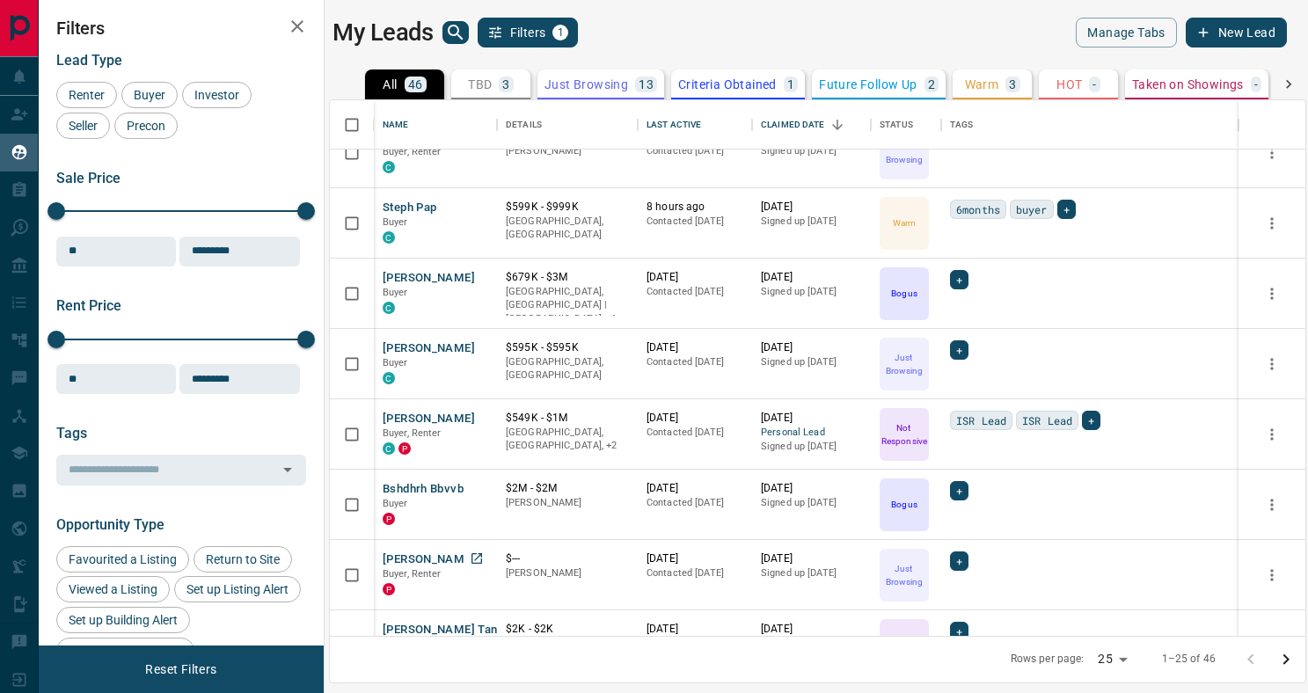
scroll to position [1021, 0]
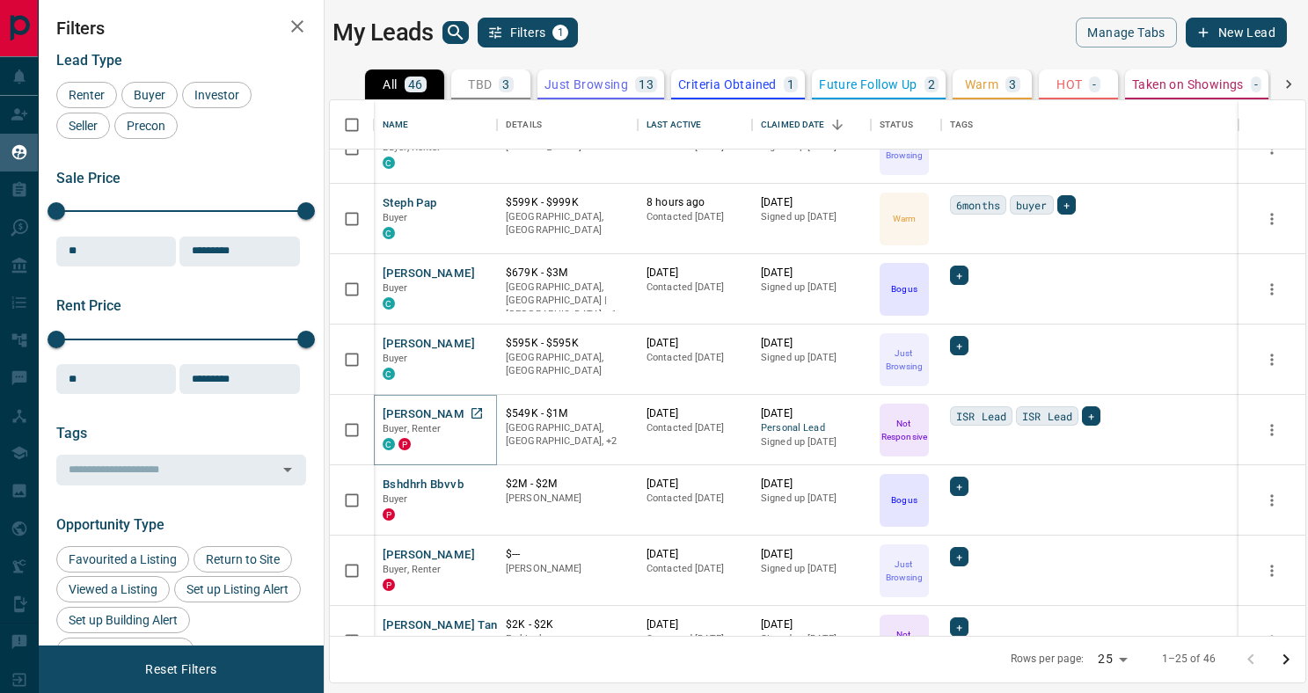
click at [394, 415] on button "[PERSON_NAME]" at bounding box center [429, 414] width 92 height 17
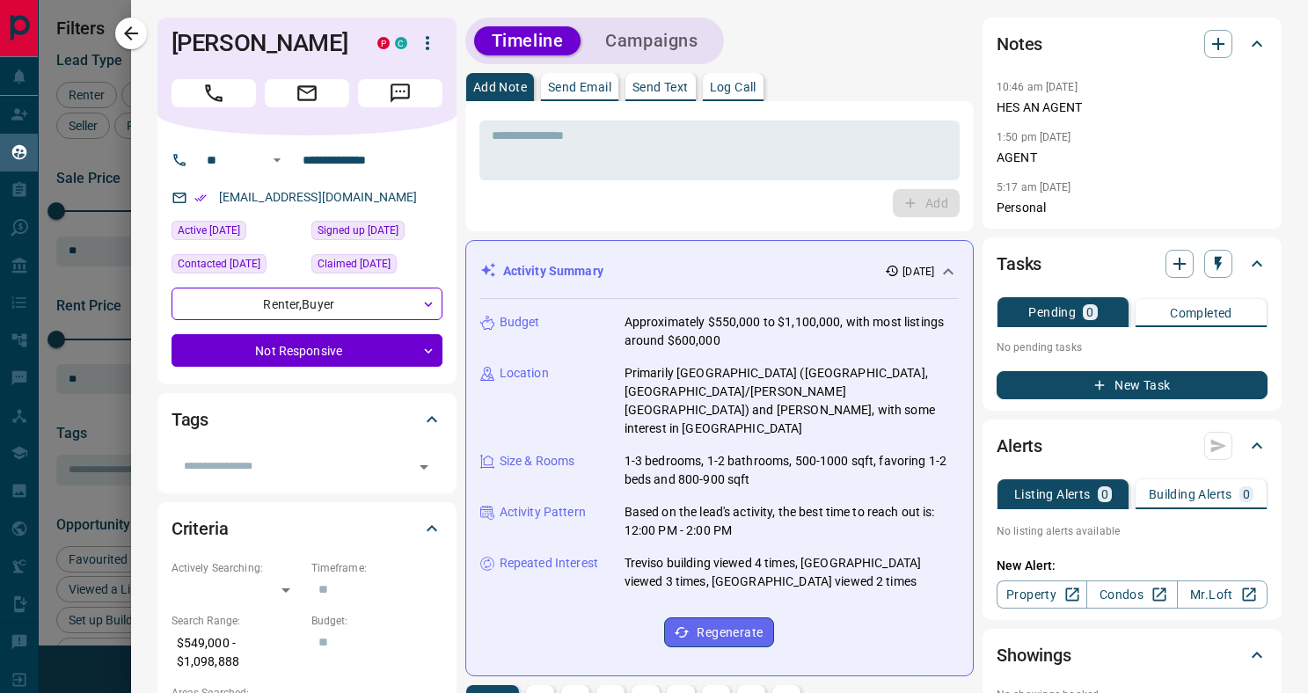
click at [674, 46] on button "Campaigns" at bounding box center [652, 40] width 128 height 29
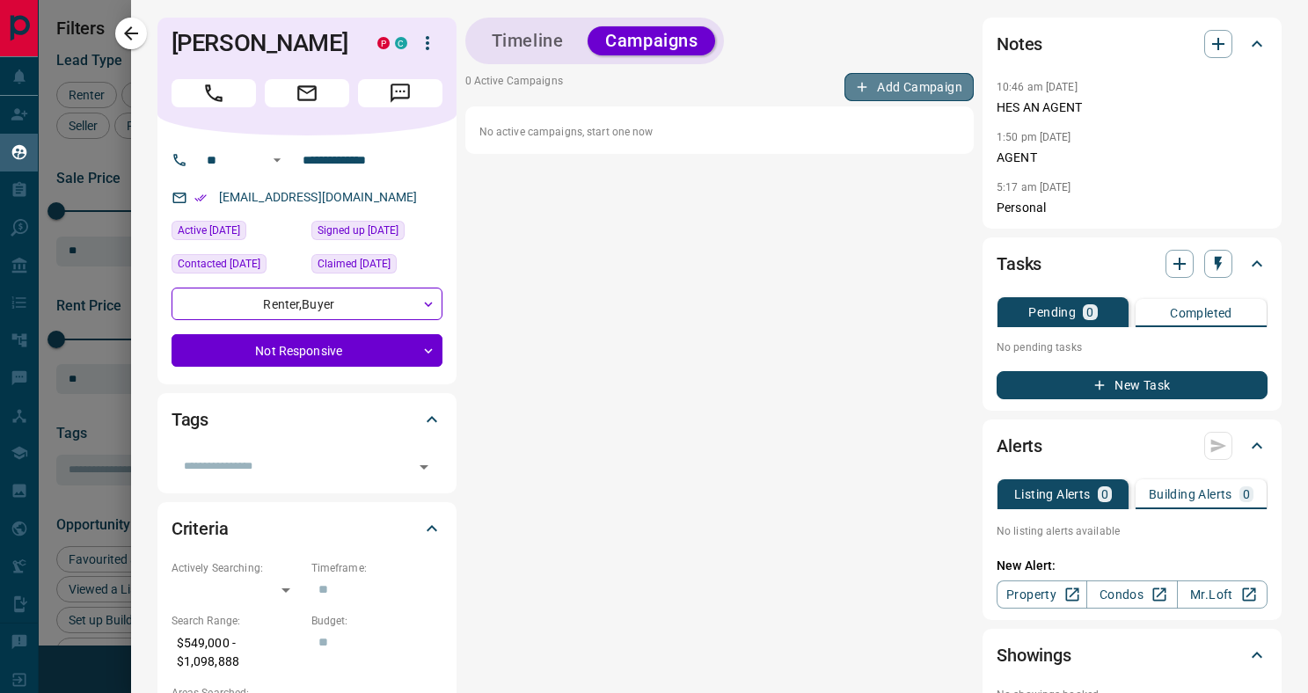
click at [904, 92] on button "Add Campaign" at bounding box center [909, 87] width 129 height 28
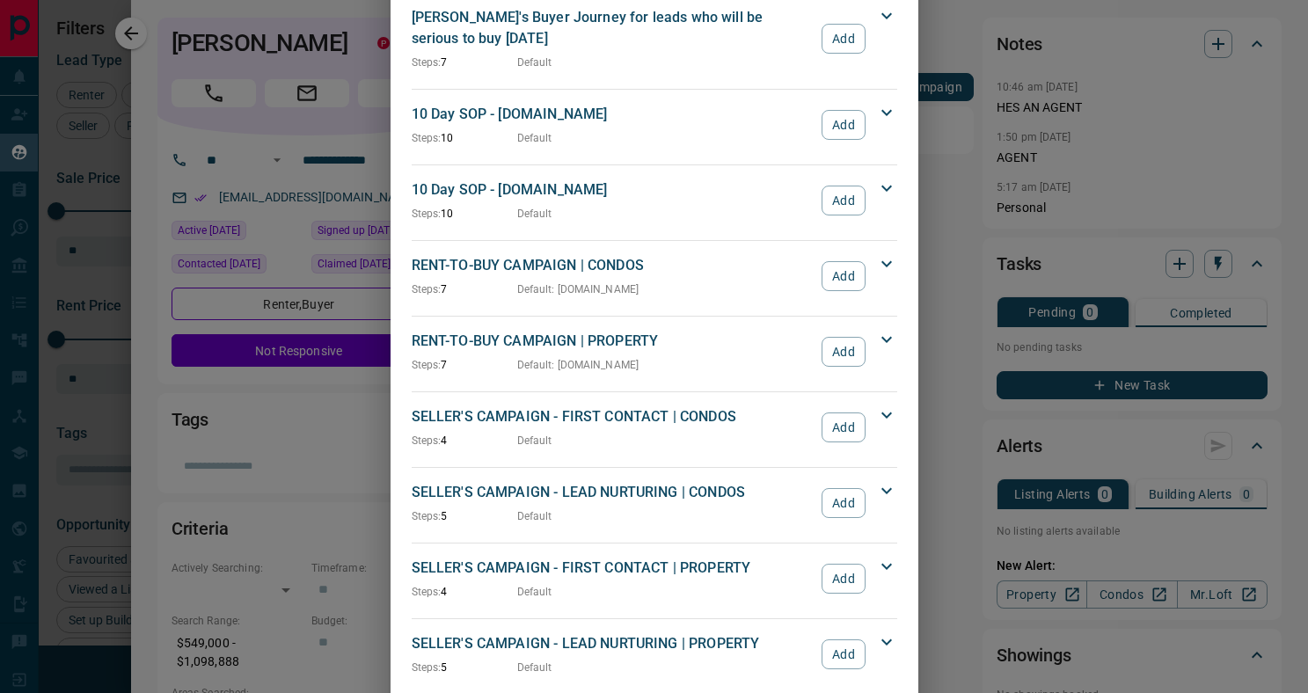
scroll to position [1505, 0]
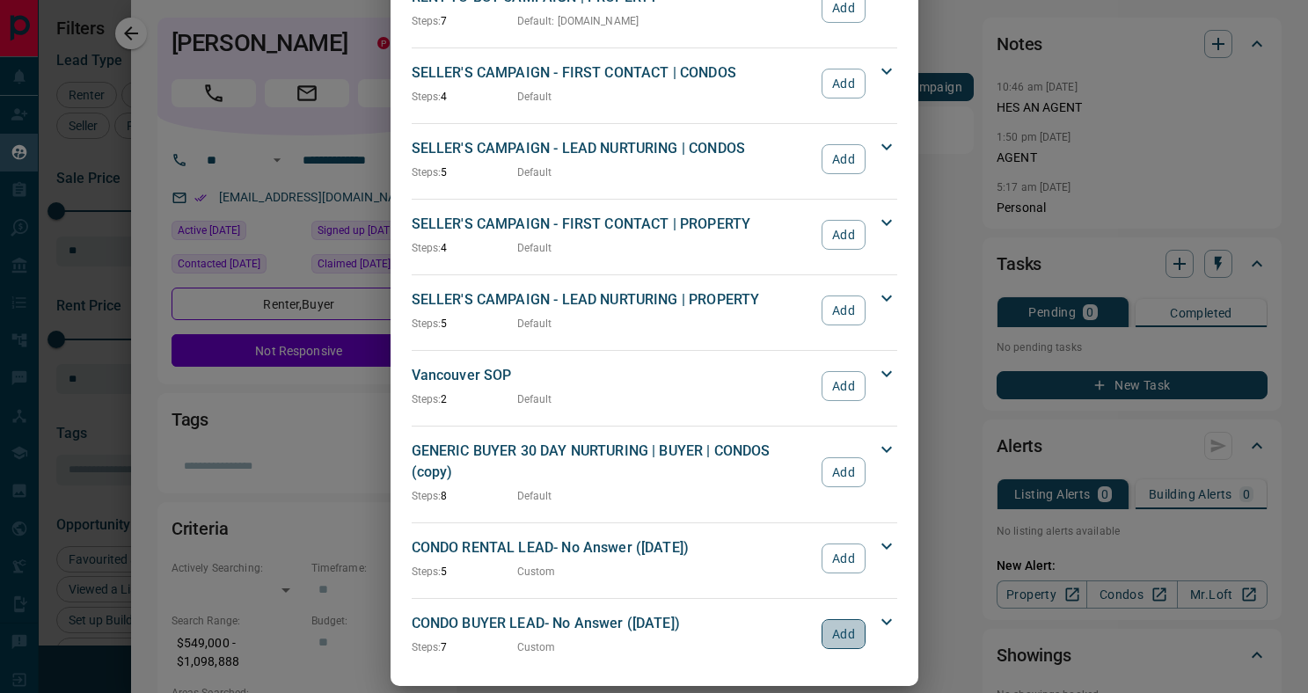
click at [841, 619] on button "Add" at bounding box center [843, 634] width 43 height 30
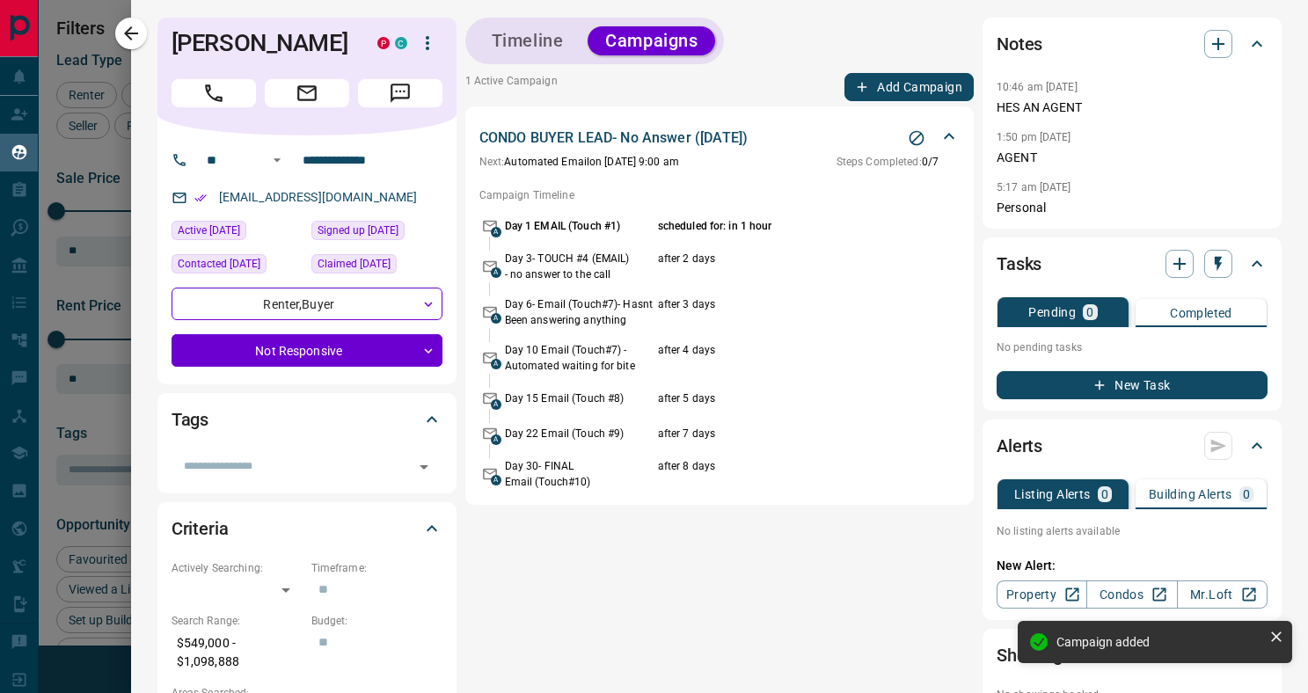
click at [1117, 650] on div "Campaign added" at bounding box center [1146, 642] width 243 height 28
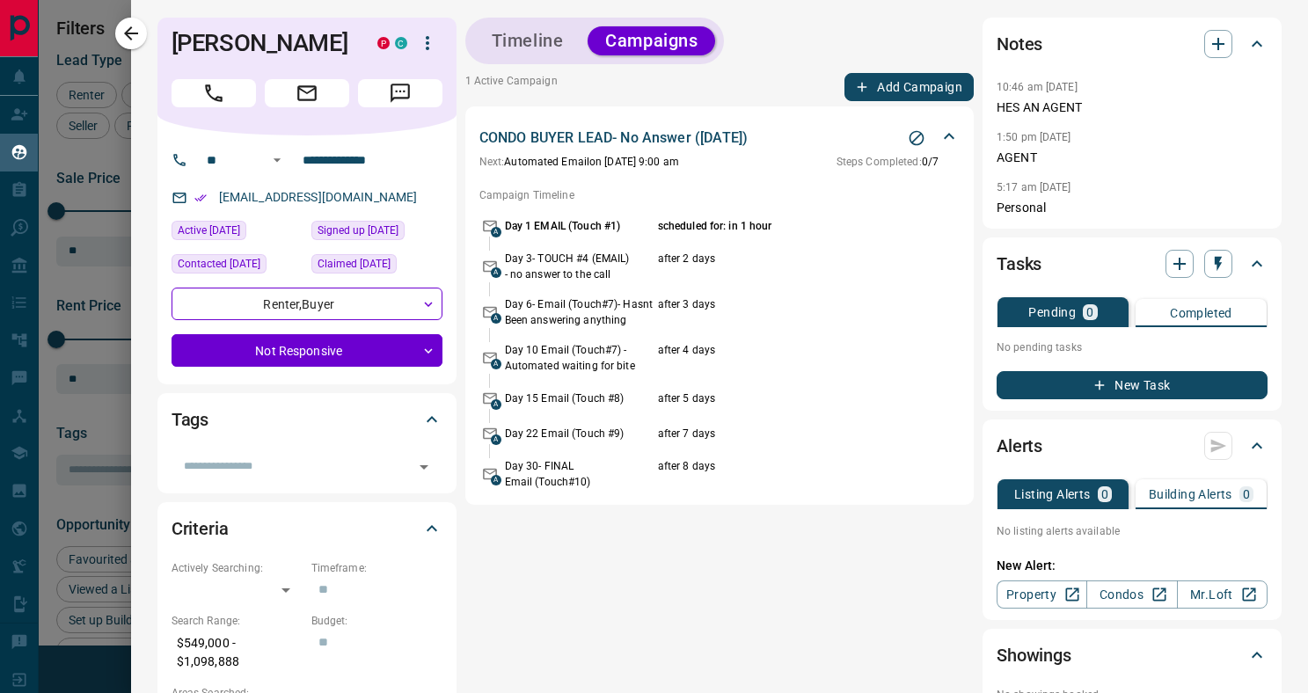
click at [917, 138] on icon "Stop Campaign" at bounding box center [917, 138] width 15 height 15
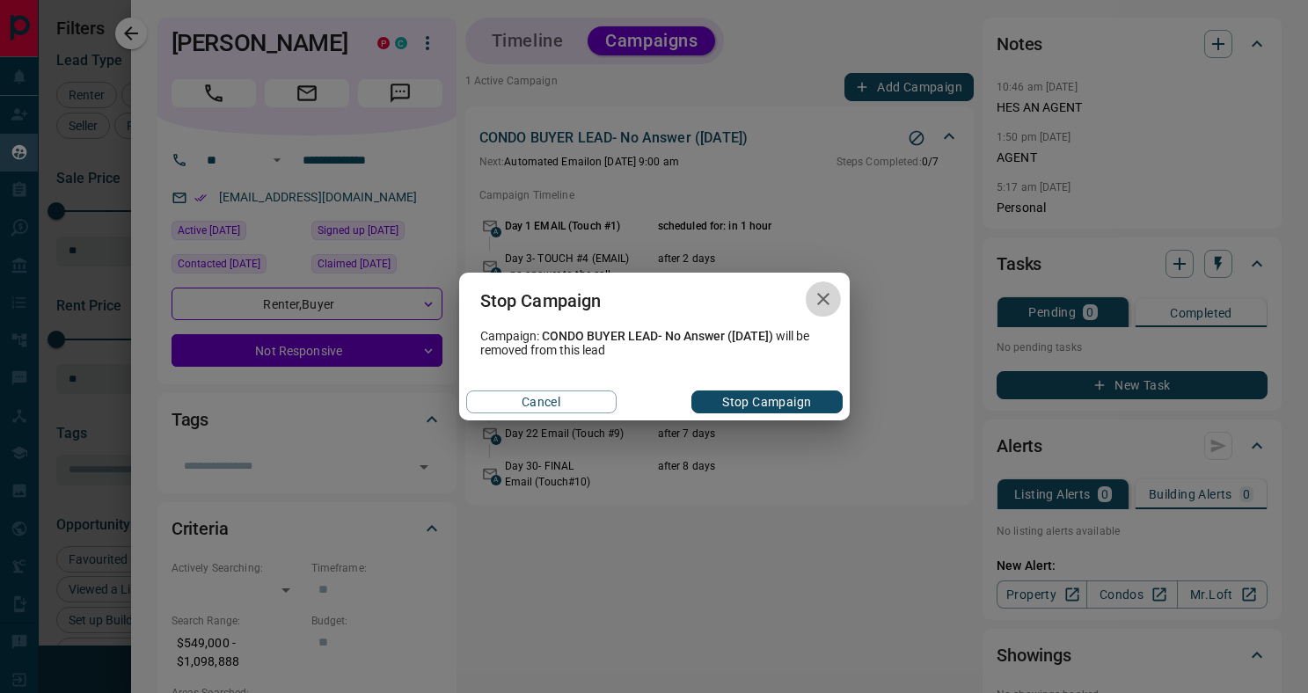
click at [819, 298] on icon "button" at bounding box center [823, 299] width 21 height 21
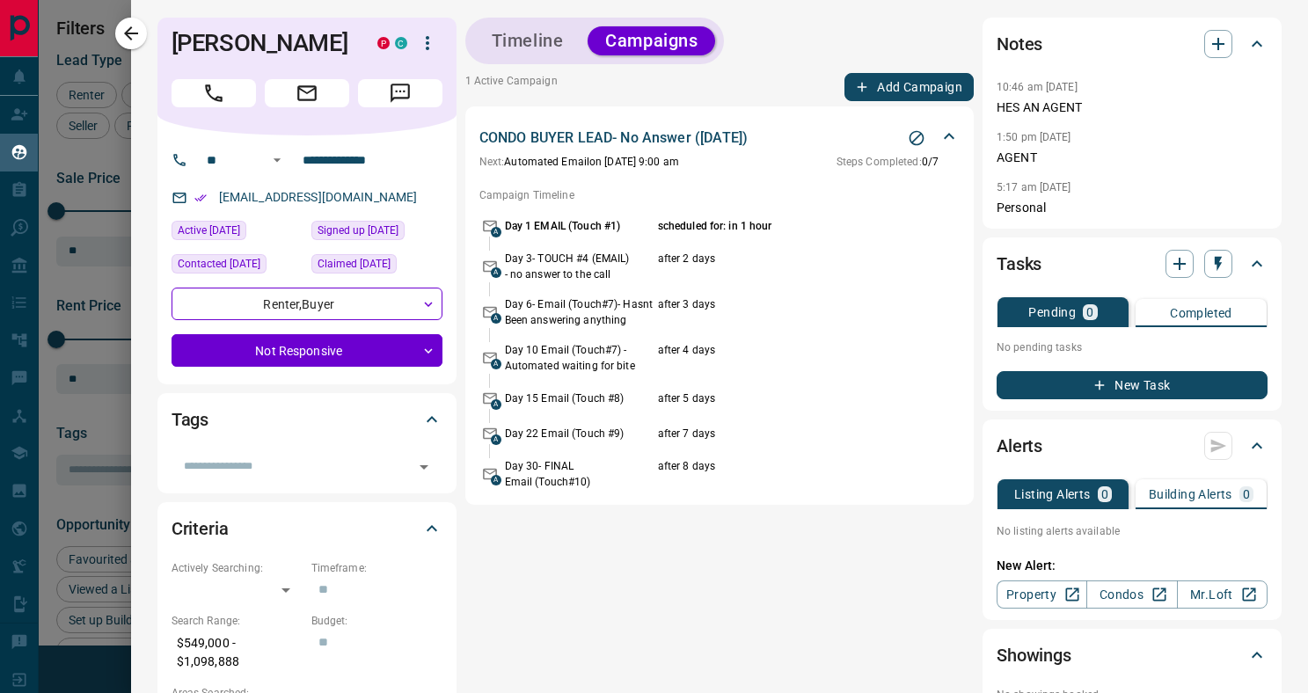
click at [503, 40] on button "Timeline" at bounding box center [527, 40] width 107 height 29
